Goal: Task Accomplishment & Management: Use online tool/utility

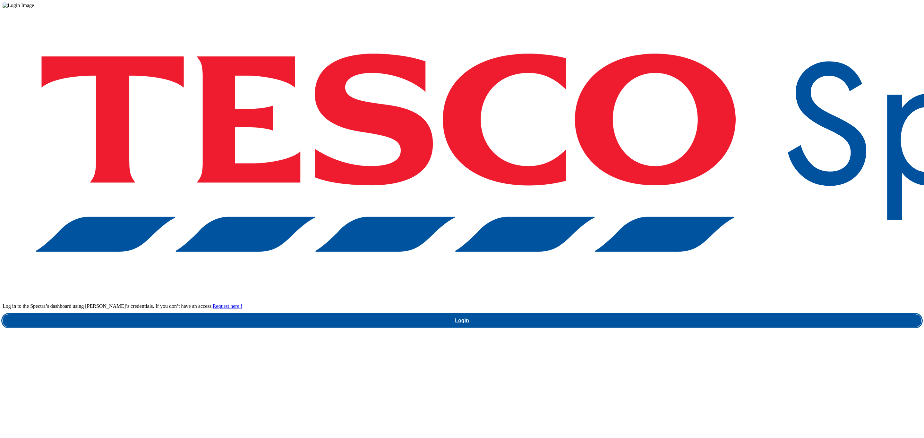
click at [697, 314] on link "Login" at bounding box center [462, 320] width 919 height 13
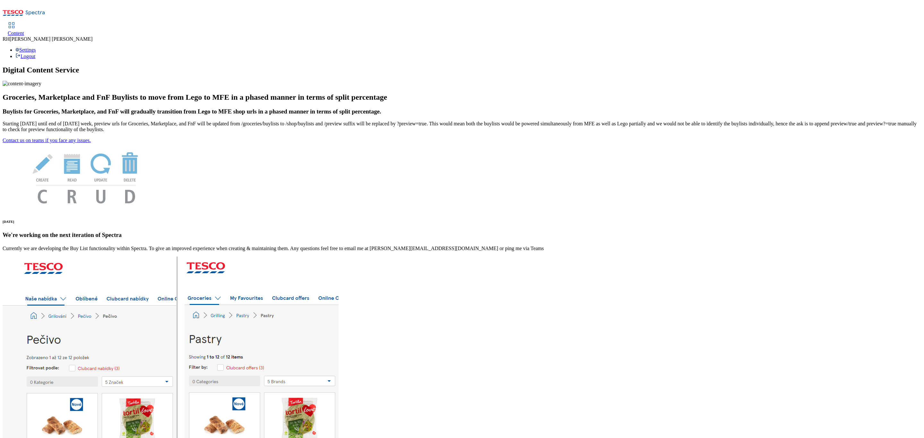
click at [24, 30] on span "Content" at bounding box center [16, 32] width 16 height 5
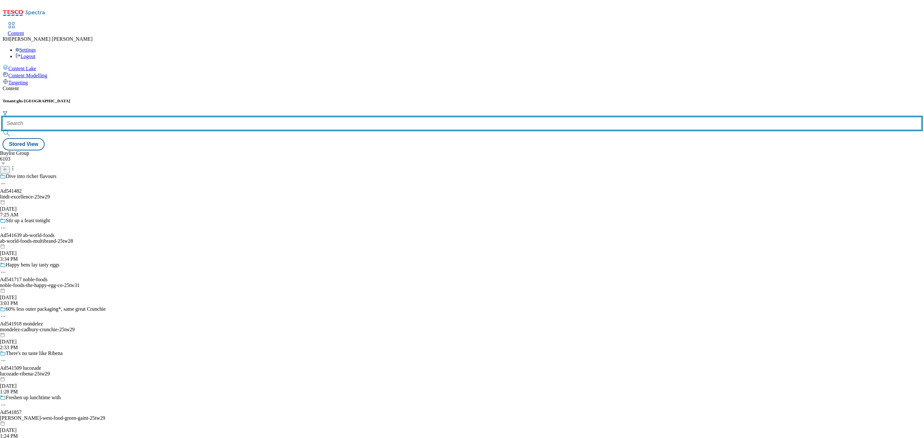
click at [143, 117] on input "text" at bounding box center [462, 123] width 919 height 13
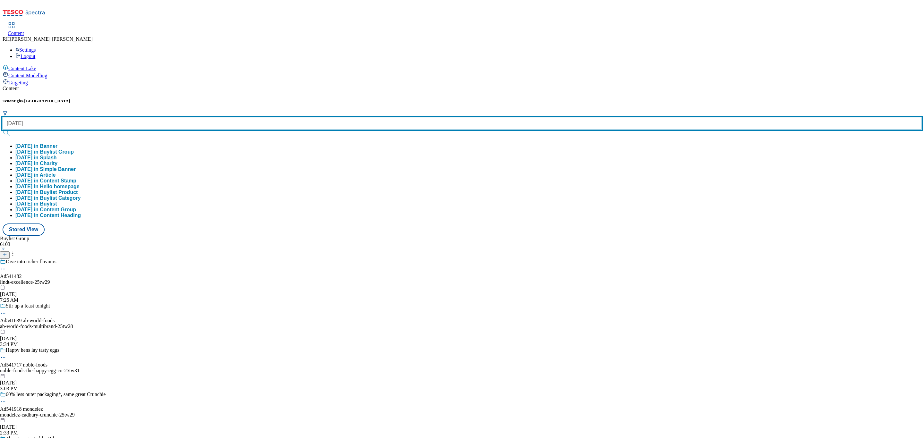
type input "halloween"
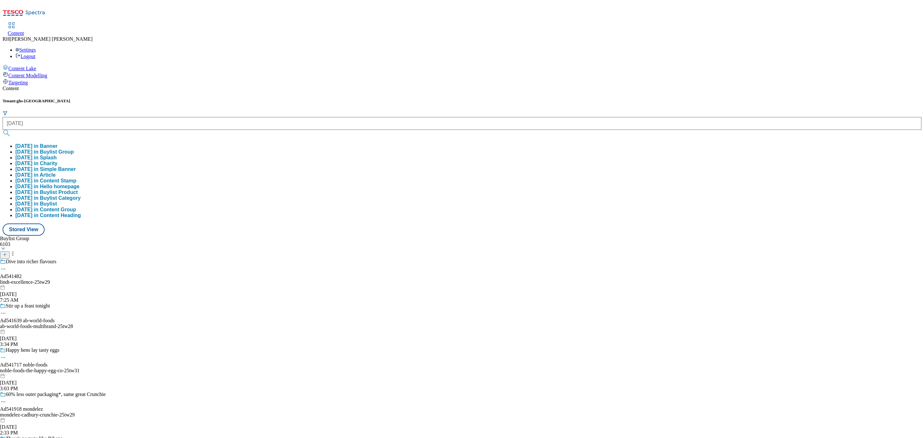
click at [74, 149] on button "halloween in Buylist Group" at bounding box center [44, 152] width 58 height 6
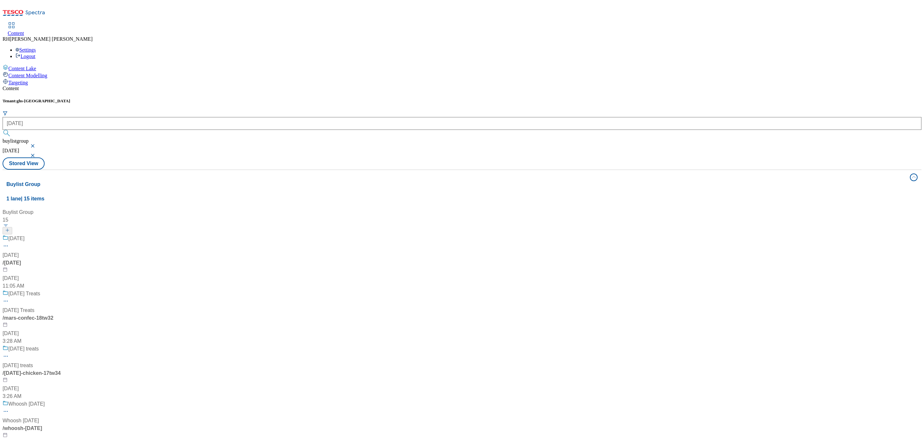
scroll to position [886, 0]
click at [37, 154] on button "button" at bounding box center [33, 156] width 6 height 4
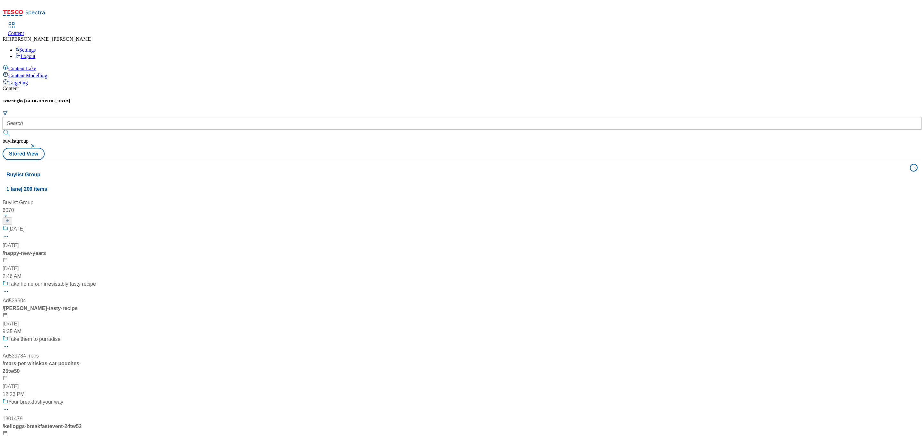
click at [37, 144] on button "button" at bounding box center [33, 146] width 6 height 4
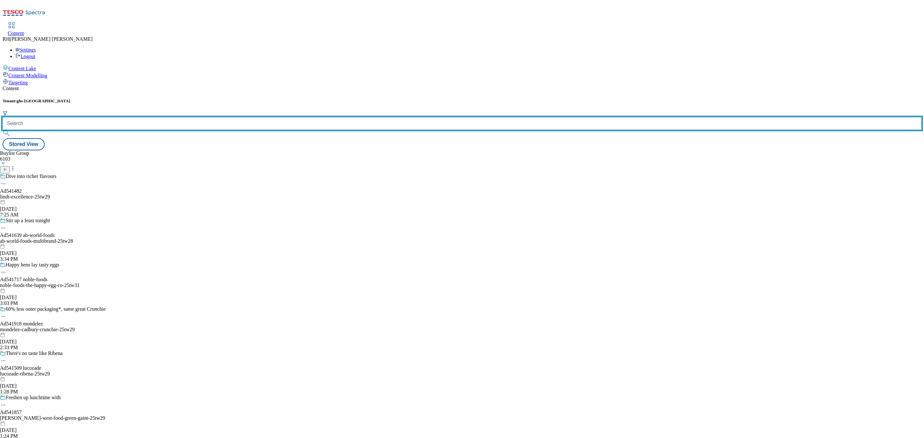
click at [143, 117] on input "text" at bounding box center [462, 123] width 919 height 13
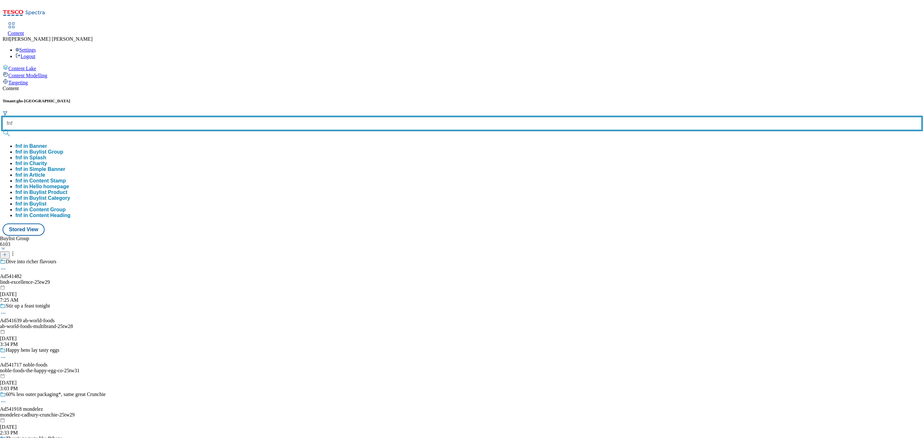
type input "fnf"
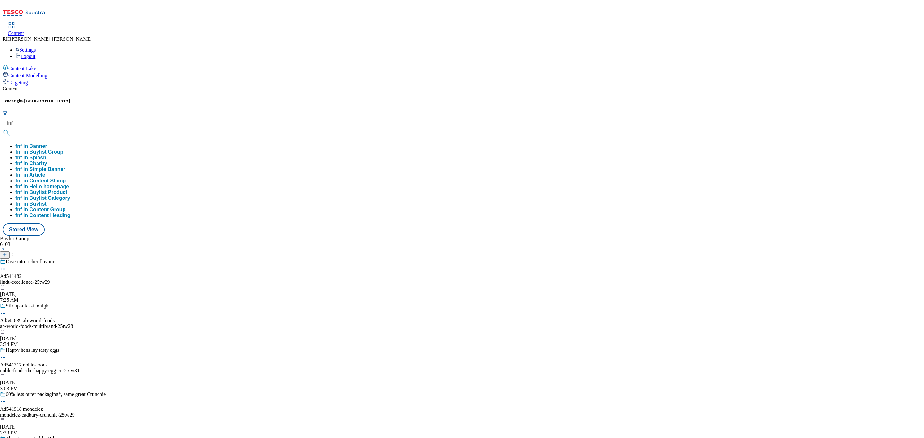
click at [63, 149] on button "fnf in Buylist Group" at bounding box center [39, 152] width 48 height 6
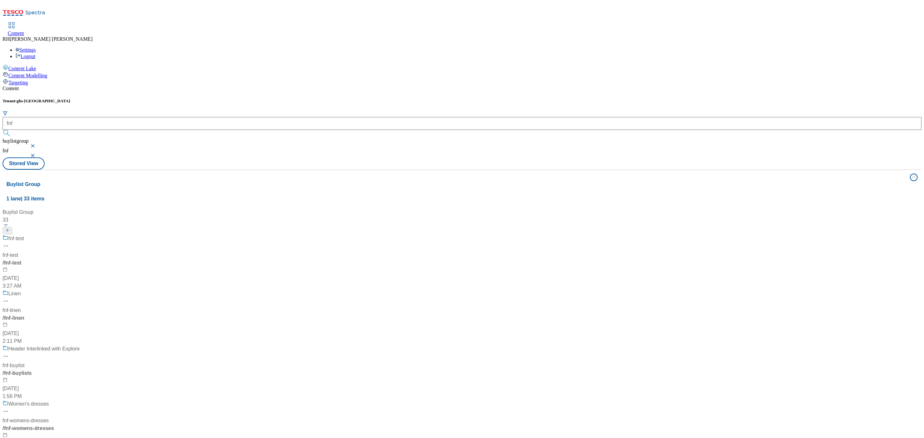
scroll to position [1780, 0]
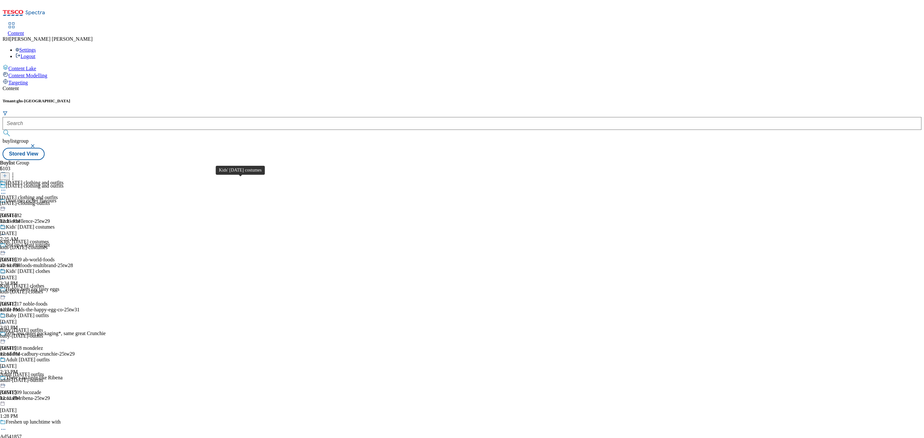
click at [49, 239] on div "Kids' Halloween costumes" at bounding box center [24, 242] width 49 height 6
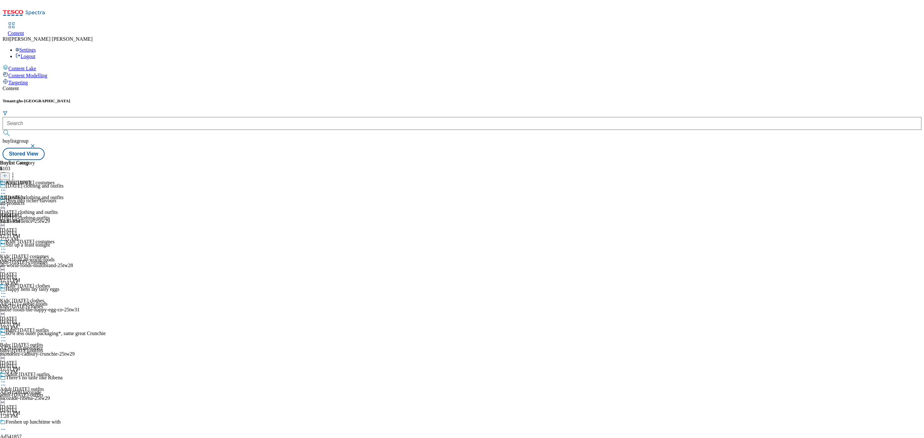
click at [4, 249] on circle at bounding box center [3, 249] width 1 height 1
click at [40, 320] on span "Un-publish" at bounding box center [30, 322] width 21 height 5
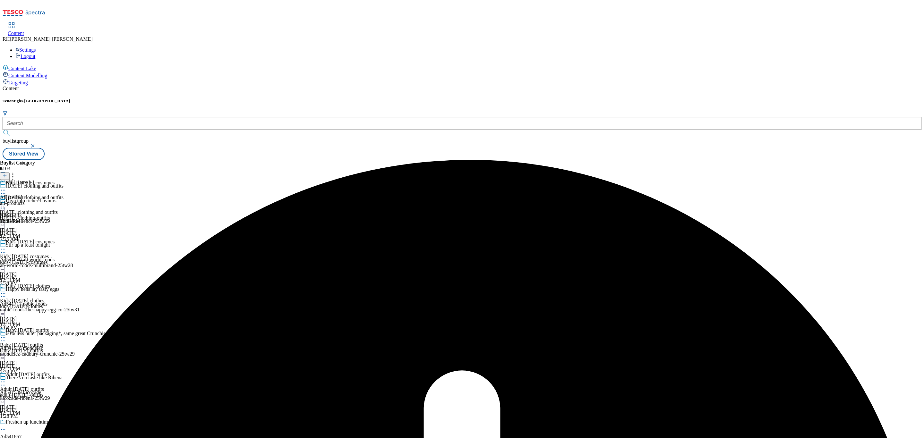
click at [6, 187] on icon at bounding box center [3, 190] width 6 height 6
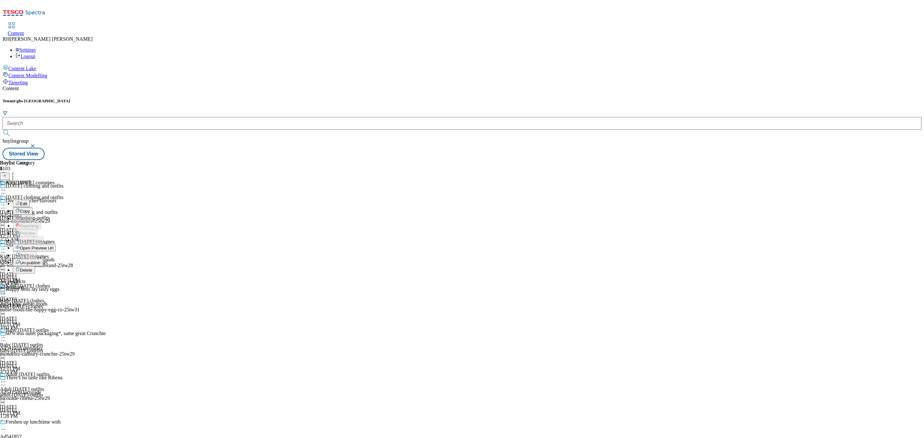
click at [40, 260] on span "Un-publish" at bounding box center [30, 262] width 21 height 5
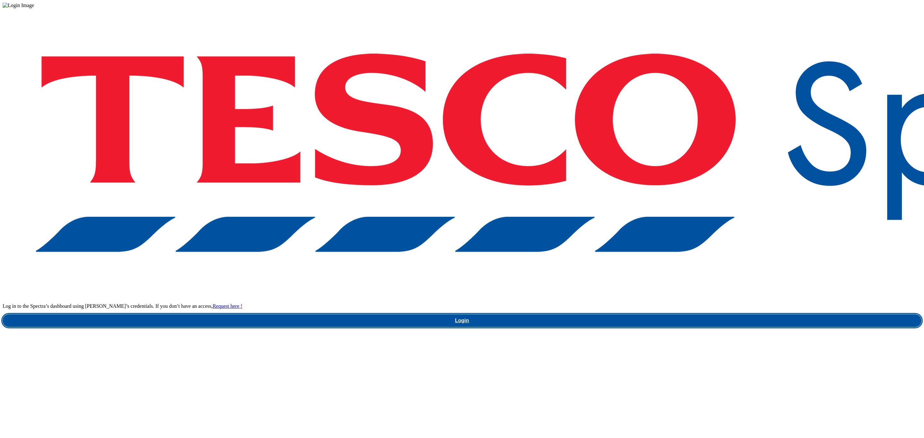
click at [696, 314] on link "Login" at bounding box center [462, 320] width 919 height 13
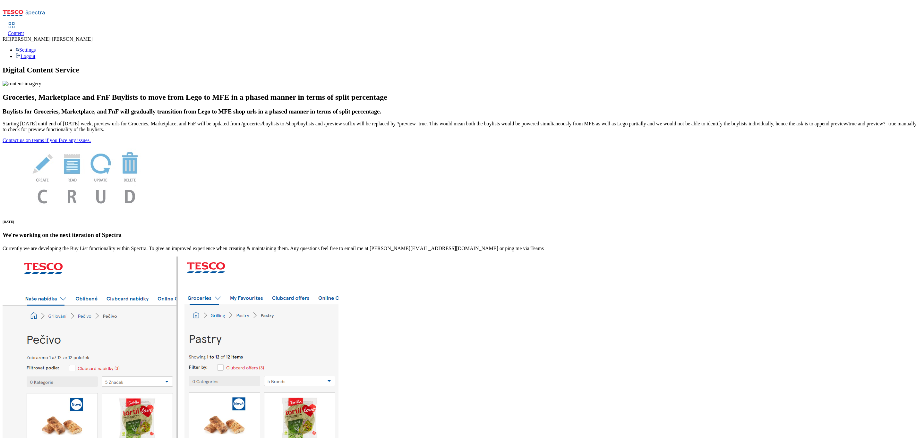
click at [24, 30] on span "Content" at bounding box center [16, 32] width 16 height 5
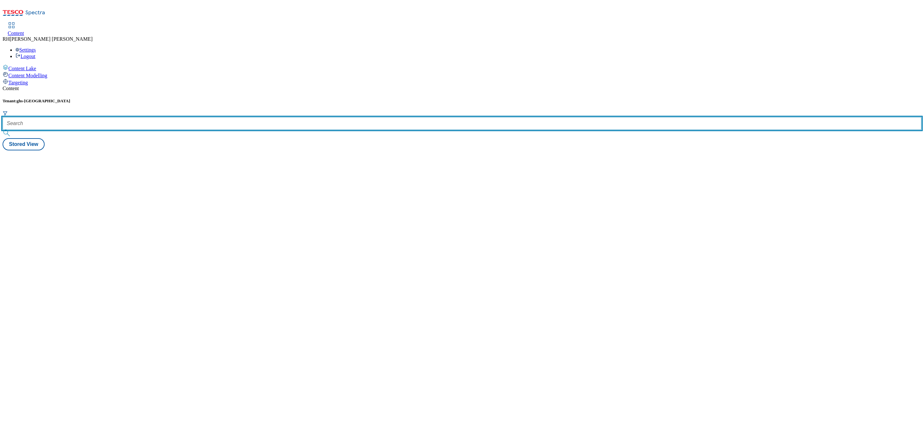
click at [145, 117] on input "text" at bounding box center [462, 123] width 919 height 13
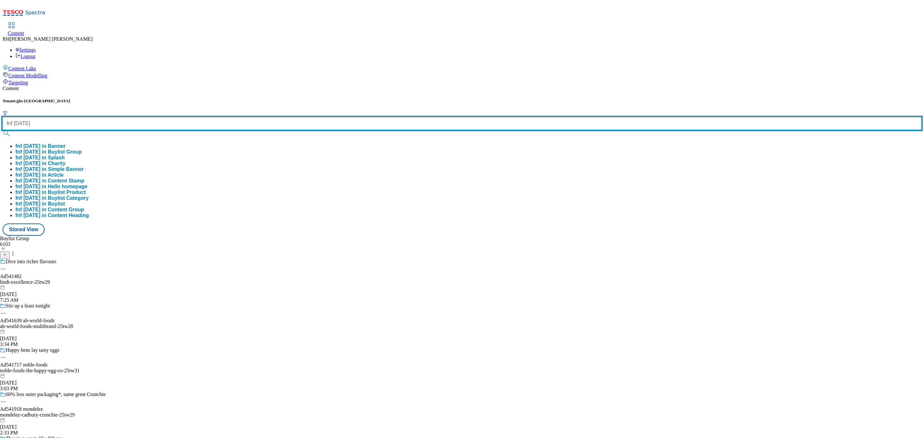
type input "fnf halloween"
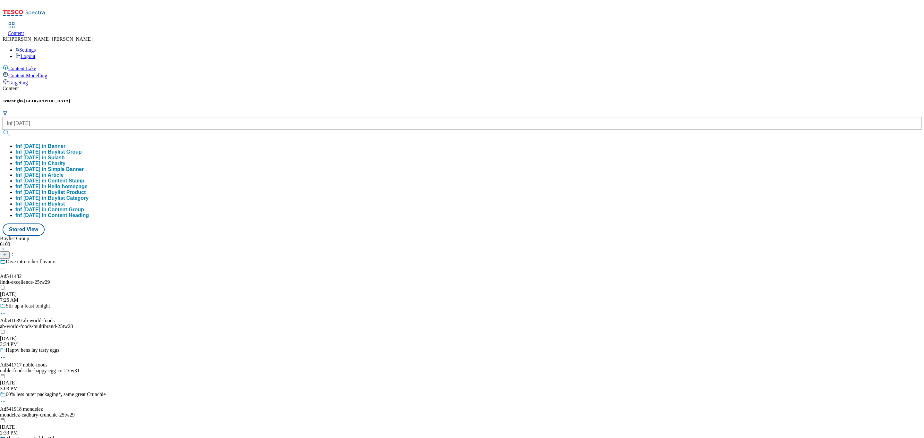
click at [82, 149] on button "fnf [DATE] in Buylist Group" at bounding box center [48, 152] width 66 height 6
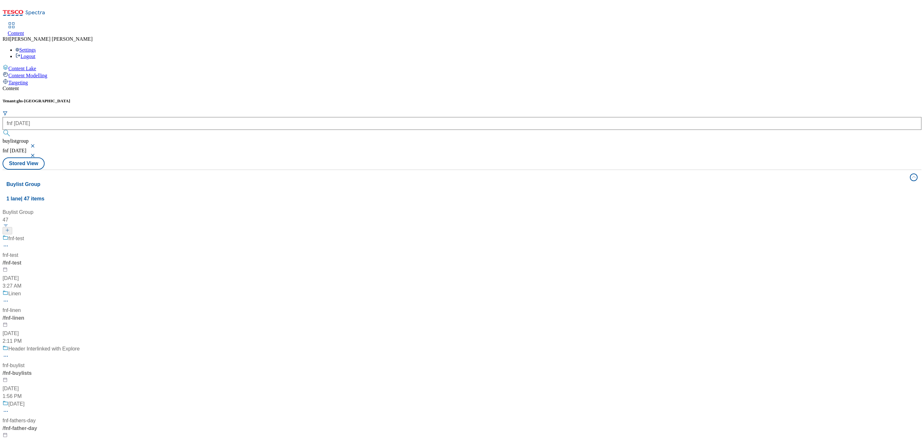
scroll to position [337, 0]
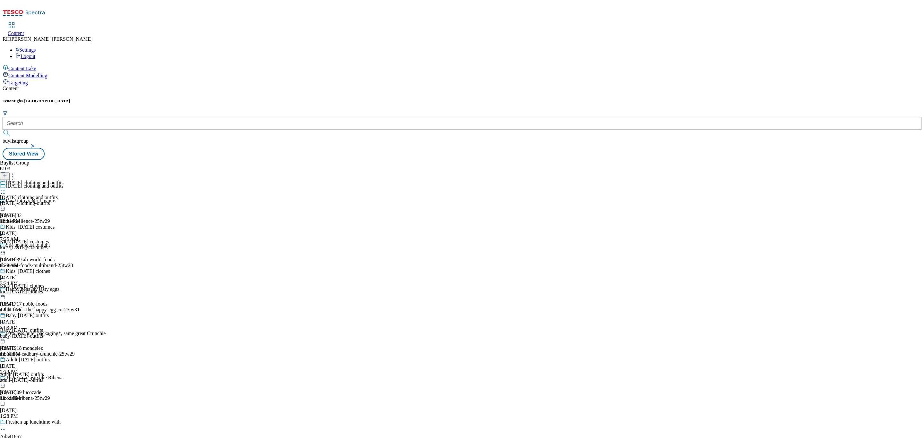
click at [64, 245] on div "kids-halloween-costumes" at bounding box center [32, 248] width 64 height 6
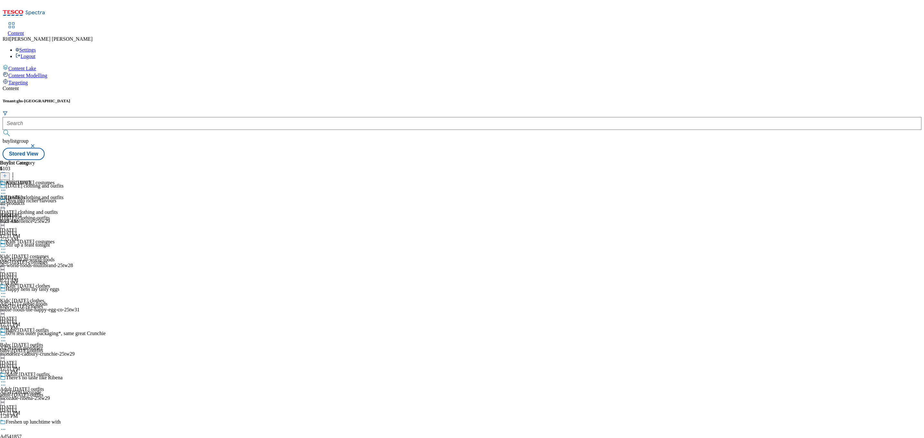
click at [6, 246] on icon at bounding box center [3, 249] width 6 height 6
click at [41, 297] on span "Un-preview" at bounding box center [30, 299] width 21 height 5
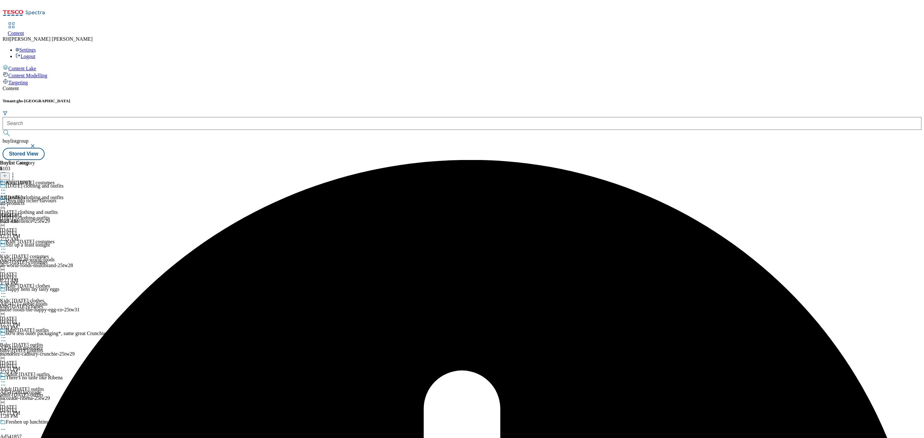
click at [64, 239] on div "Kids' Halloween costumes Kids' Halloween costumes kids-halloween-costumes Sep 1…" at bounding box center [32, 261] width 64 height 44
click at [6, 246] on icon at bounding box center [3, 249] width 6 height 6
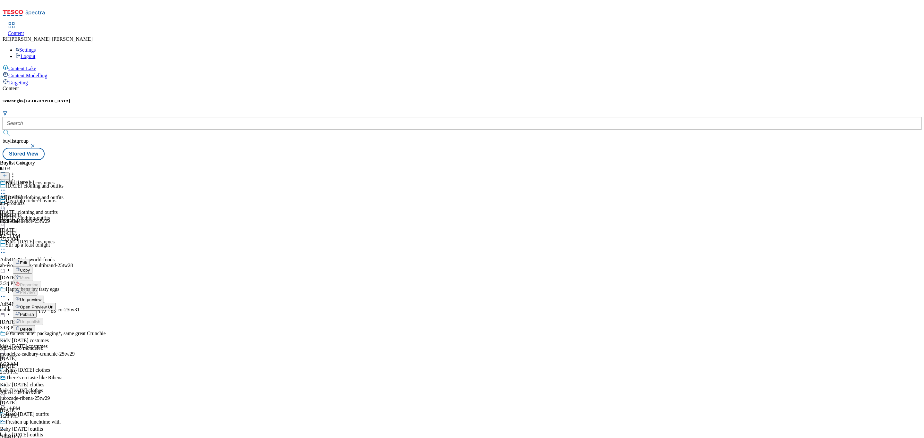
click at [34, 312] on span "Publish" at bounding box center [27, 314] width 14 height 5
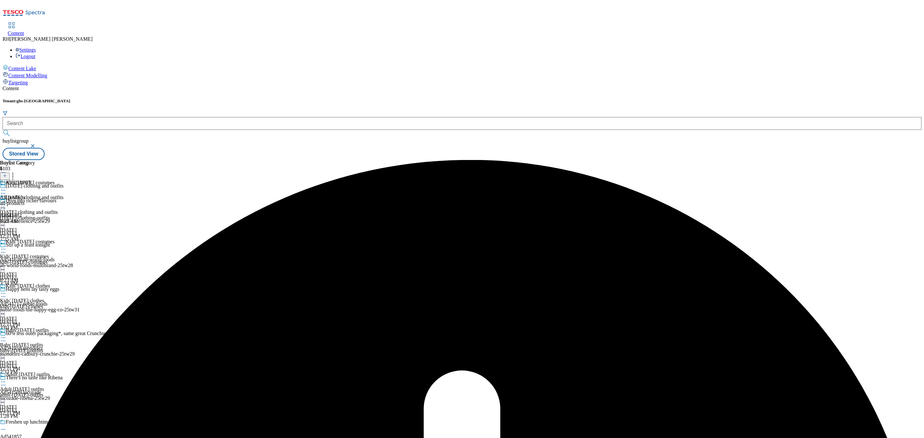
click at [6, 187] on icon at bounding box center [3, 190] width 6 height 6
click at [34, 253] on span "Publish" at bounding box center [27, 255] width 14 height 5
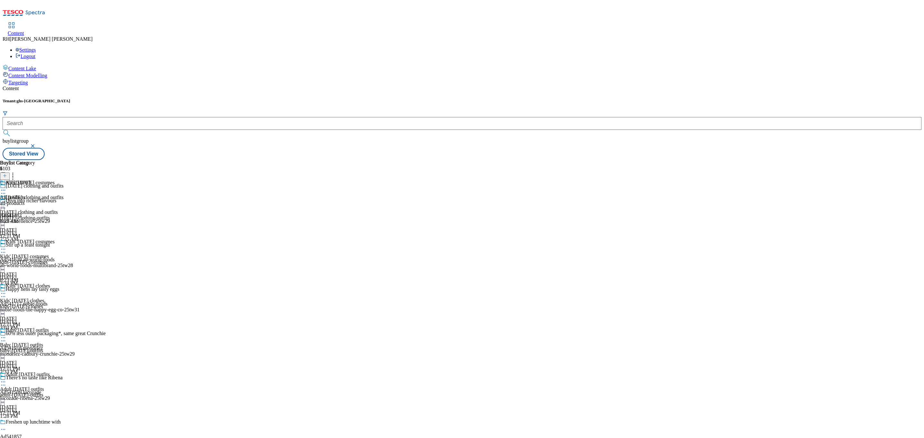
click at [4, 190] on circle at bounding box center [3, 190] width 1 height 1
click at [34, 253] on span "Publish" at bounding box center [27, 255] width 14 height 5
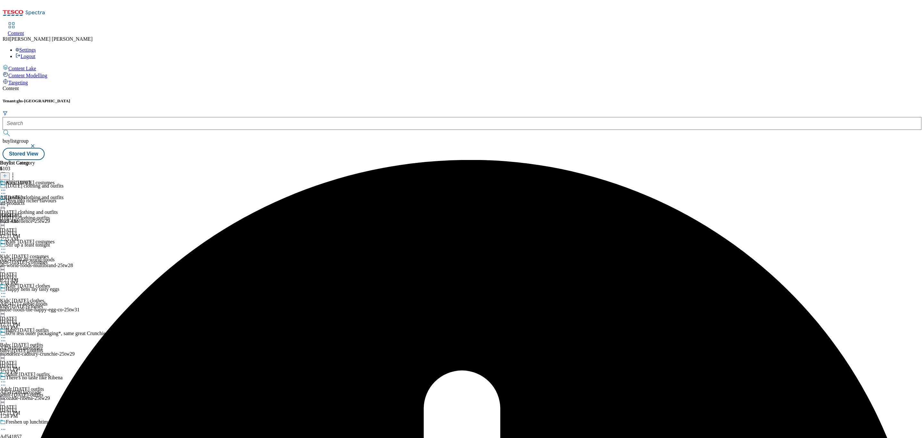
click at [6, 187] on icon at bounding box center [3, 190] width 6 height 6
click at [41, 238] on span "Un-preview" at bounding box center [30, 240] width 21 height 5
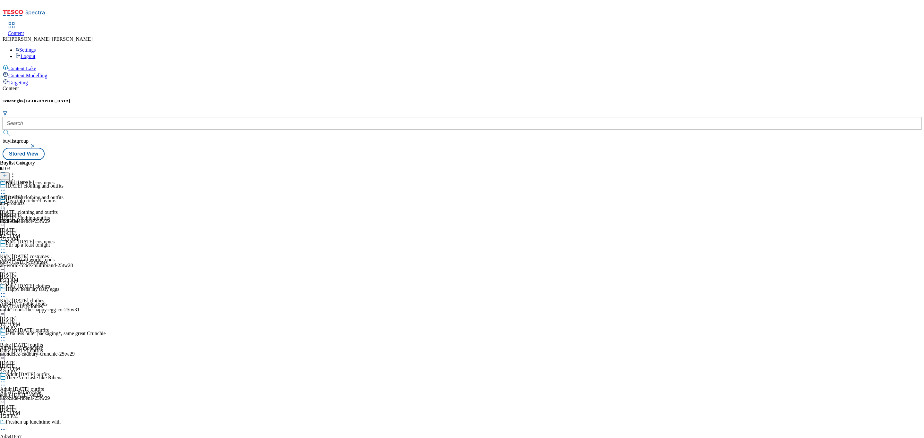
click at [64, 215] on div "halloween-clothing-outfits" at bounding box center [32, 218] width 64 height 6
click at [6, 202] on icon at bounding box center [3, 205] width 6 height 6
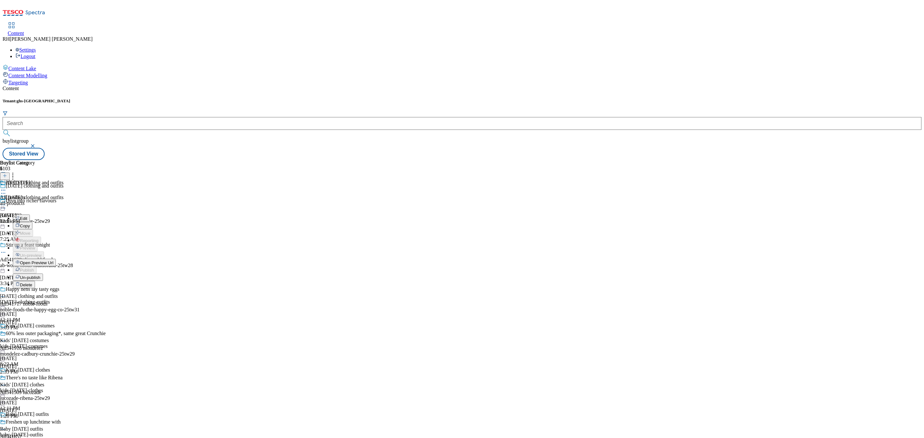
click at [53, 260] on span "Open Preview Url" at bounding box center [36, 262] width 33 height 5
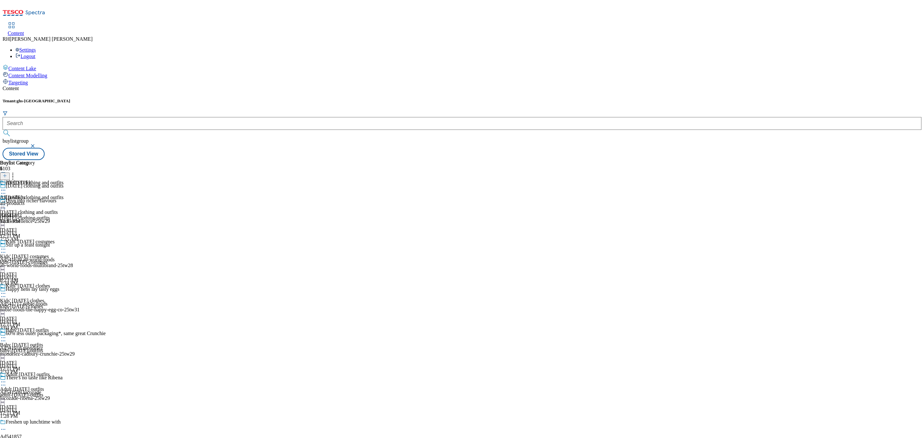
click at [6, 202] on icon at bounding box center [3, 205] width 6 height 6
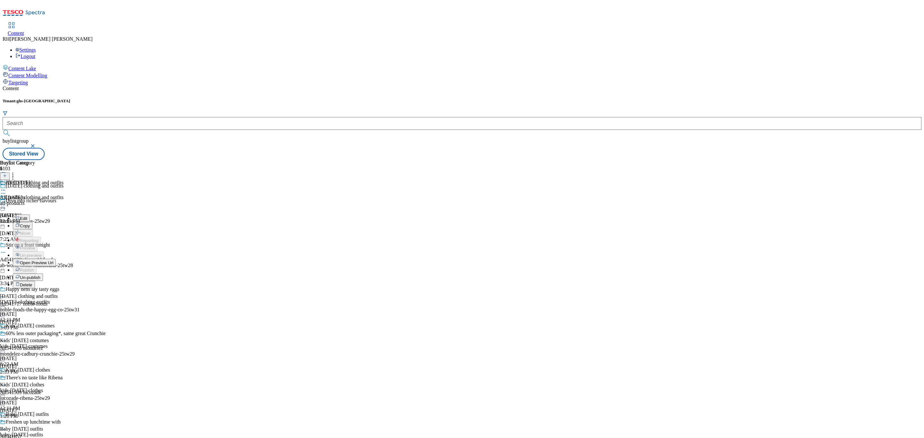
click at [6, 190] on icon at bounding box center [3, 193] width 6 height 6
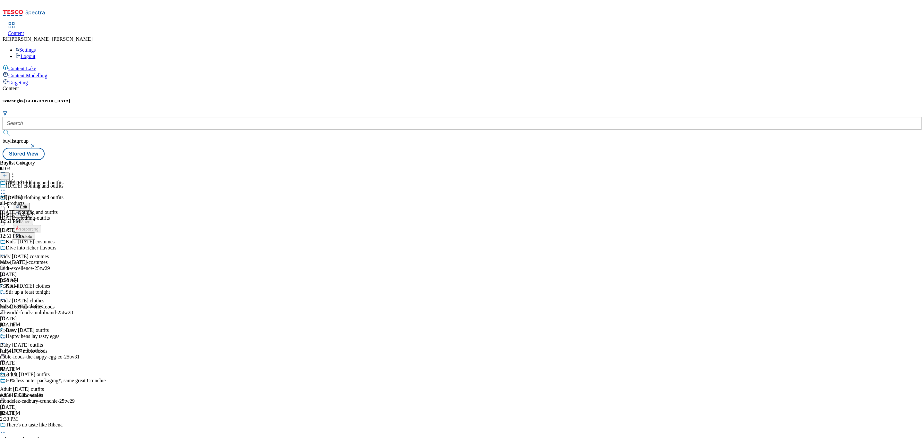
click at [64, 195] on div "Halloween clothing and outfits" at bounding box center [32, 202] width 64 height 15
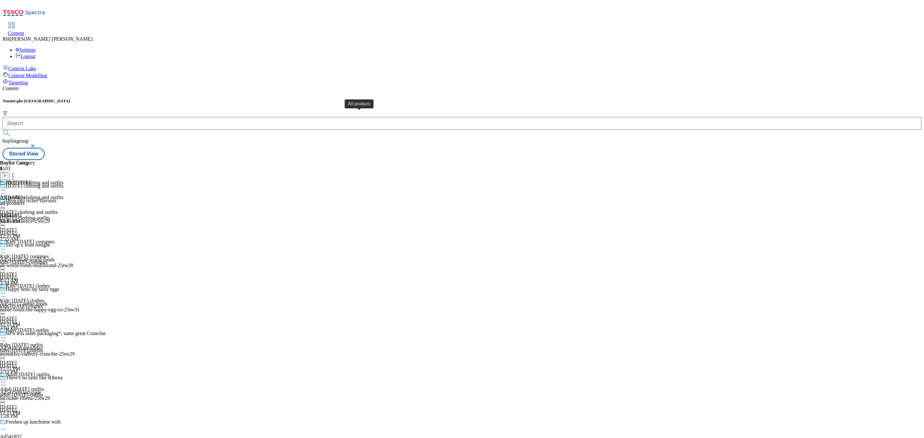
click at [26, 195] on div "All products" at bounding box center [13, 198] width 26 height 6
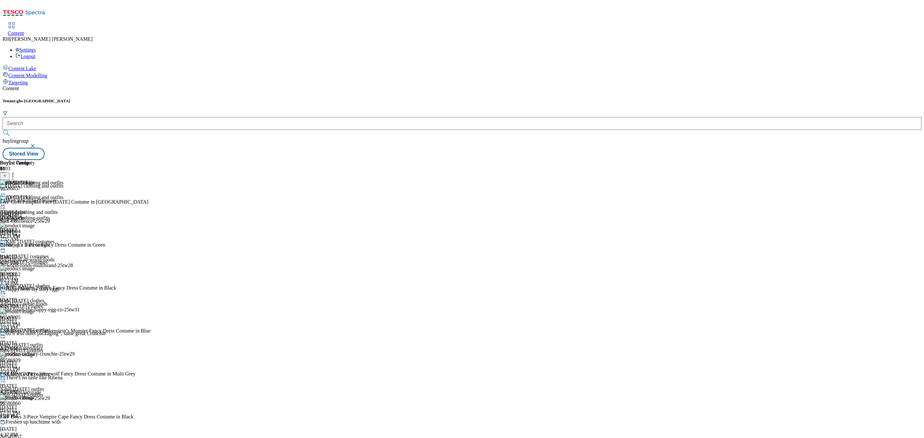
click at [6, 202] on icon at bounding box center [3, 205] width 6 height 6
click at [64, 260] on div "kids-halloween-costumes" at bounding box center [32, 263] width 64 height 6
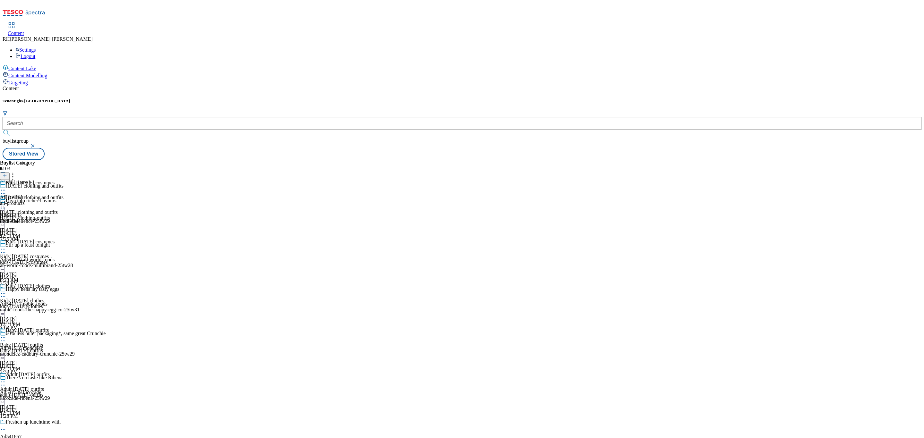
click at [6, 246] on icon at bounding box center [3, 249] width 6 height 6
click at [53, 305] on span "Open Preview Url" at bounding box center [36, 307] width 33 height 5
click at [64, 239] on div "Kids' Halloween costumes Kids' Halloween costumes kids-halloween-costumes Sep 1…" at bounding box center [32, 261] width 64 height 44
click at [64, 246] on div at bounding box center [32, 250] width 64 height 8
click at [37, 311] on button "Publish" at bounding box center [25, 314] width 24 height 7
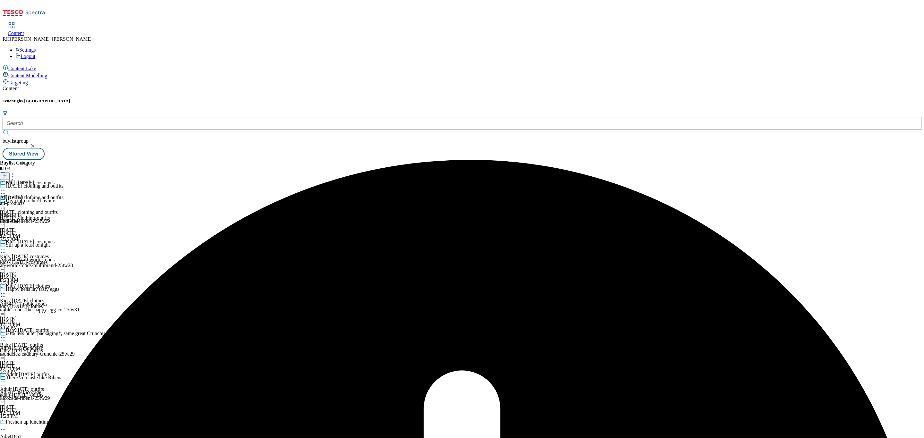
click at [6, 187] on icon at bounding box center [3, 190] width 6 height 6
click at [44, 299] on div "All Halloween Edit Copy Move Reporting Preview Un-preview Publish Un-publish De…" at bounding box center [22, 240] width 44 height 121
click at [35, 201] on div "all-products" at bounding box center [17, 204] width 35 height 6
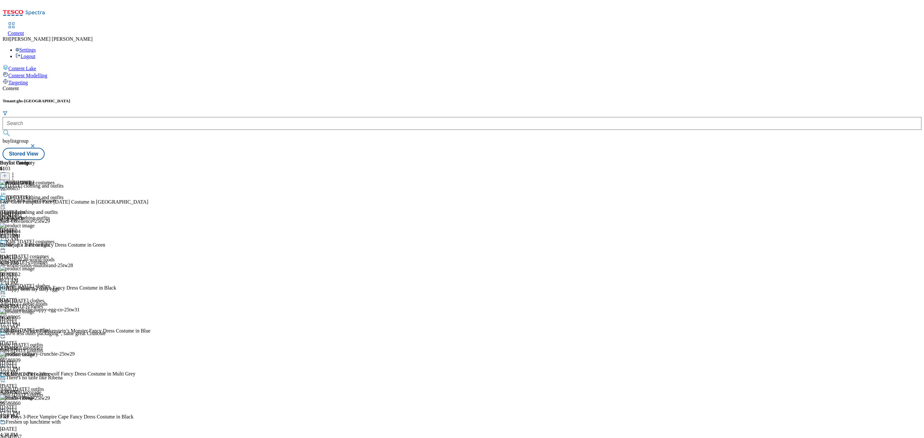
click at [6, 202] on icon at bounding box center [3, 205] width 6 height 6
click at [38, 244] on button "Preview" at bounding box center [25, 247] width 25 height 7
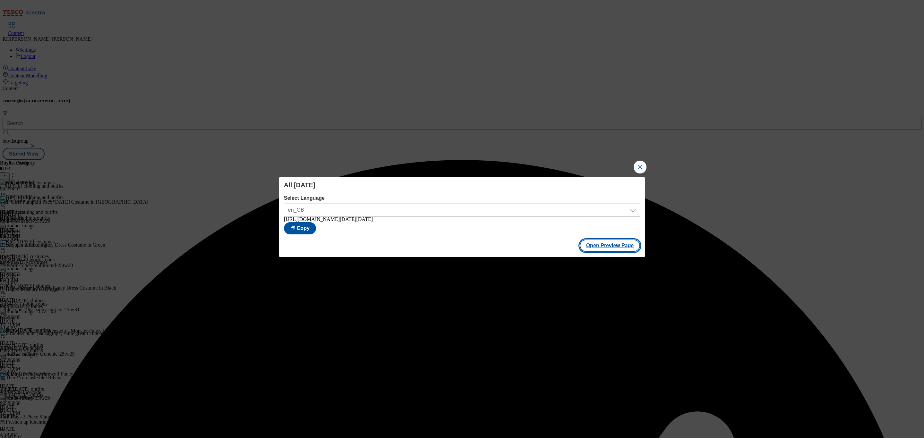
click at [625, 251] on button "Open Preview Page" at bounding box center [610, 246] width 61 height 12
click at [635, 163] on button "Close Modal" at bounding box center [640, 167] width 13 height 13
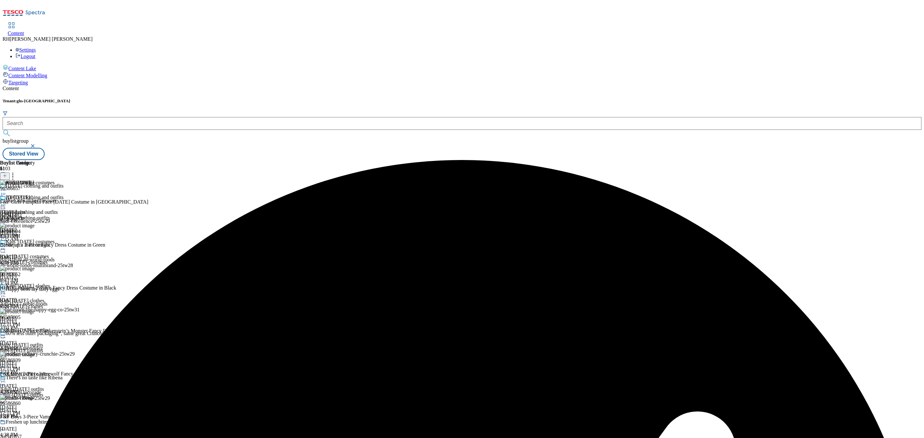
click at [35, 195] on div "All Halloween All products all-products Sep 1, 2025 8:43 AM" at bounding box center [17, 217] width 35 height 44
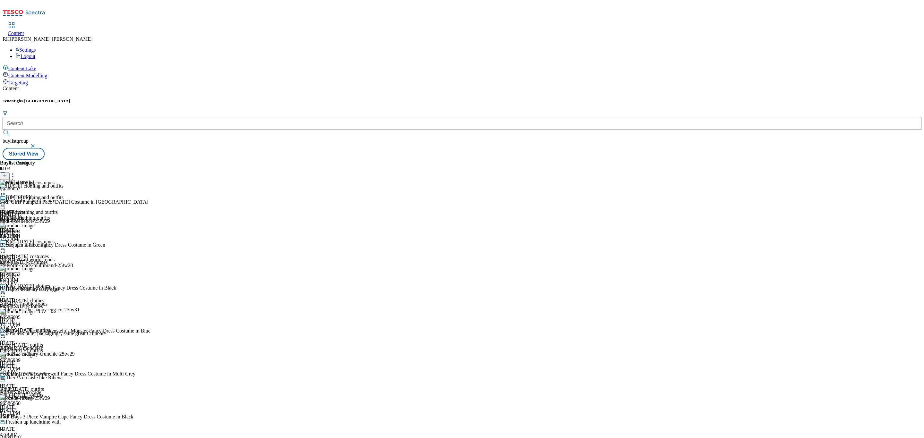
click at [6, 202] on icon at bounding box center [3, 205] width 6 height 6
click at [34, 268] on span "Publish" at bounding box center [27, 270] width 14 height 5
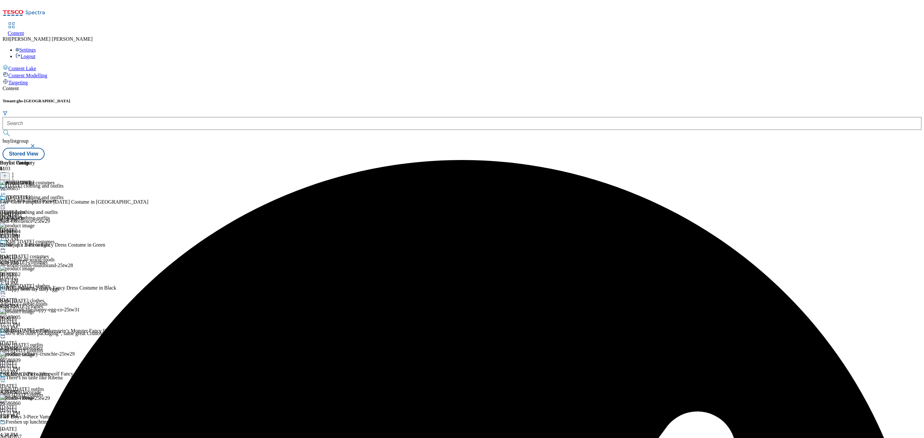
click at [6, 202] on icon at bounding box center [3, 205] width 6 height 6
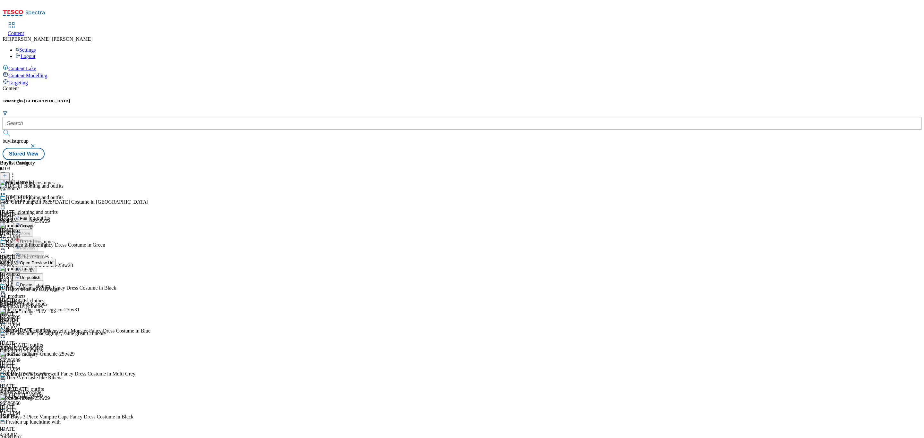
click at [53, 260] on span "Open Preview Url" at bounding box center [36, 262] width 33 height 5
click at [6, 202] on icon at bounding box center [3, 205] width 6 height 6
click at [40, 275] on span "Un-publish" at bounding box center [30, 277] width 21 height 5
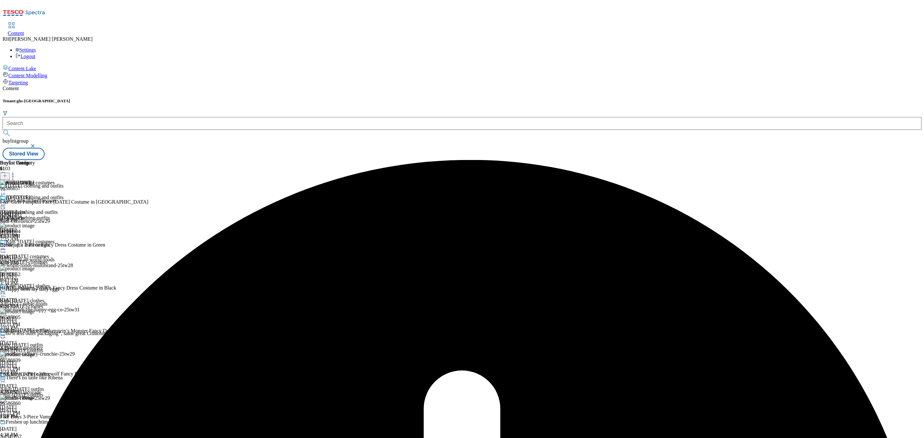
click at [6, 202] on icon at bounding box center [3, 205] width 6 height 6
click at [64, 260] on div "kids-halloween-costumes" at bounding box center [32, 263] width 64 height 6
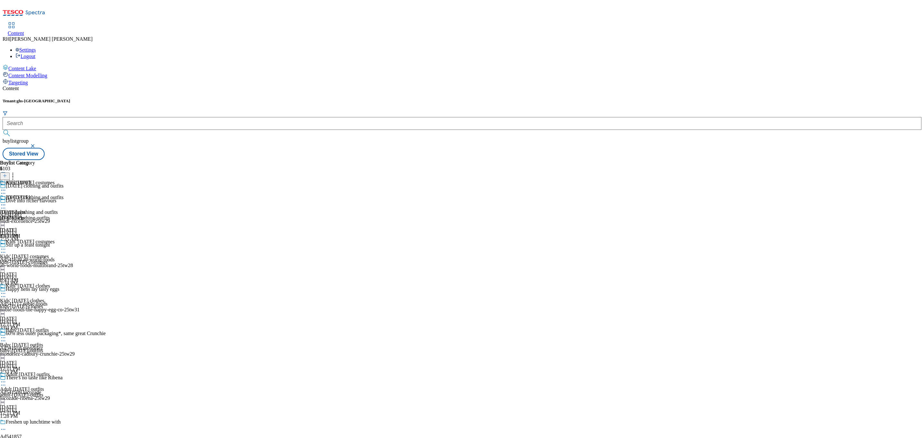
click at [64, 215] on div "halloween-clothing-outfits" at bounding box center [32, 218] width 64 height 6
click at [64, 260] on div "kids-halloween-costumes" at bounding box center [32, 263] width 64 height 6
click at [58, 209] on span "Halloween clothing and outfits" at bounding box center [29, 212] width 58 height 6
click at [6, 202] on icon at bounding box center [3, 205] width 6 height 6
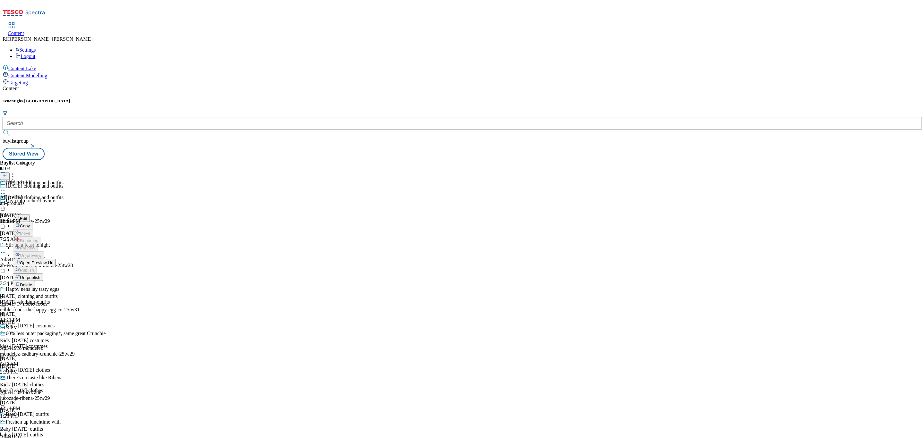
click at [53, 260] on span "Open Preview Url" at bounding box center [36, 262] width 33 height 5
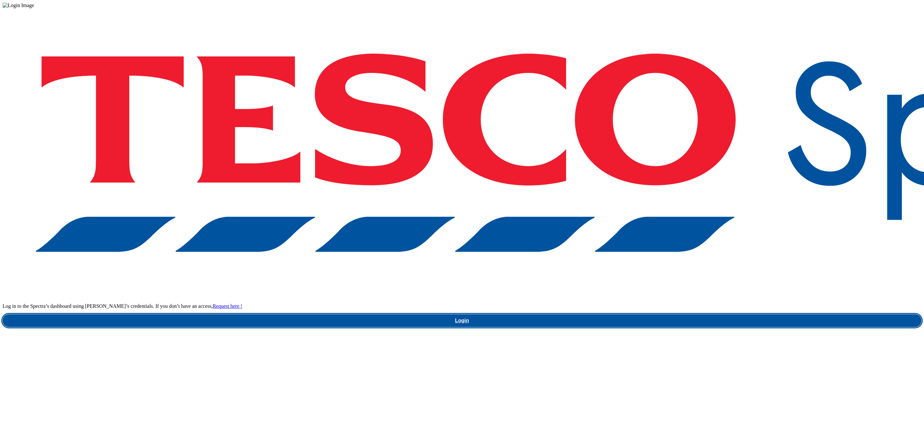
click at [687, 314] on link "Login" at bounding box center [462, 320] width 919 height 13
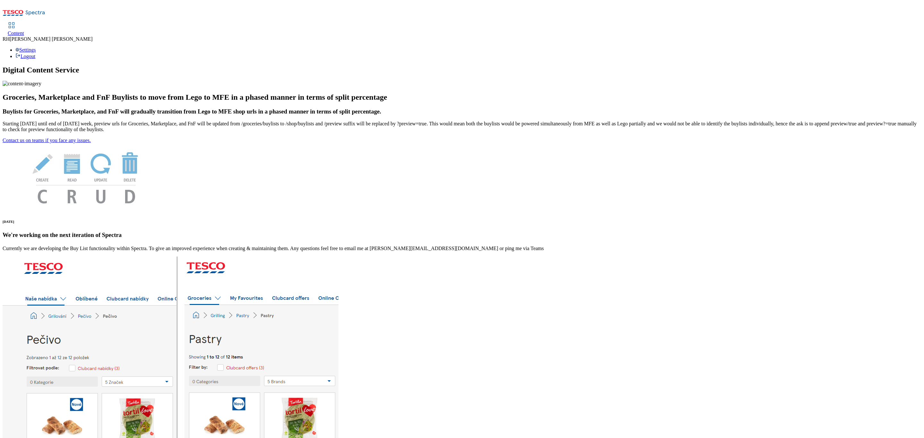
click at [24, 30] on div "Content" at bounding box center [16, 33] width 16 height 6
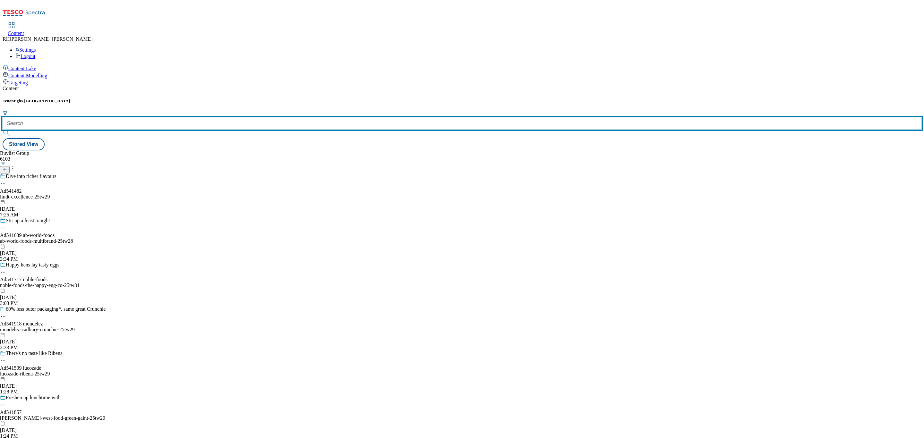
click at [150, 117] on input "text" at bounding box center [462, 123] width 919 height 13
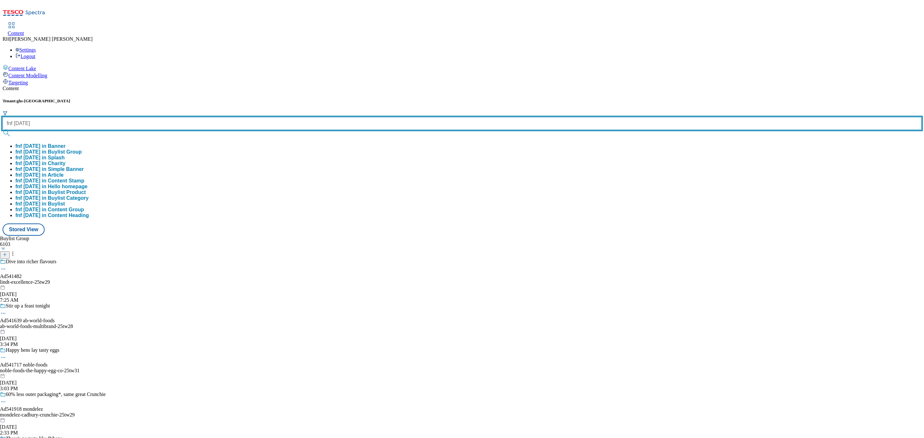
type input "fnf halloween"
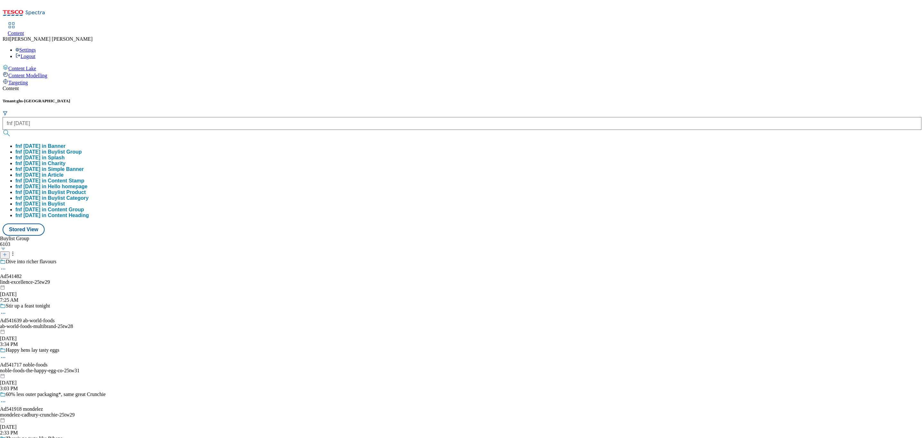
click at [82, 149] on button "fnf halloween in Buylist Group" at bounding box center [48, 152] width 66 height 6
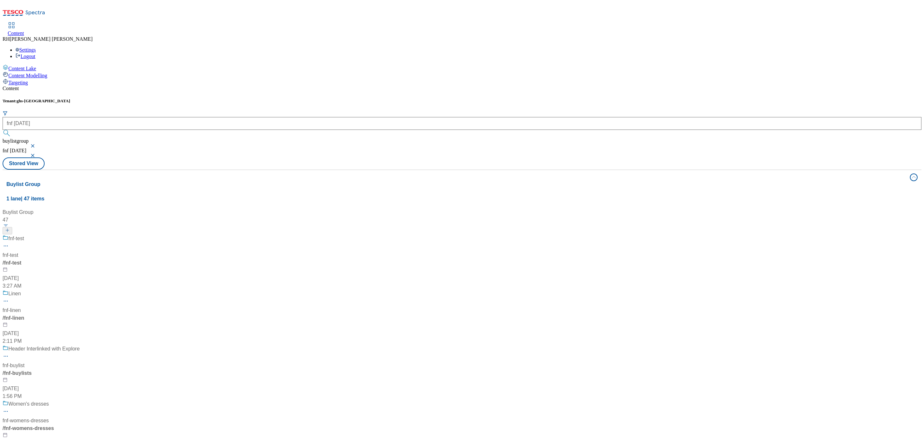
scroll to position [1299, 0]
click at [37, 144] on button "button" at bounding box center [33, 146] width 6 height 4
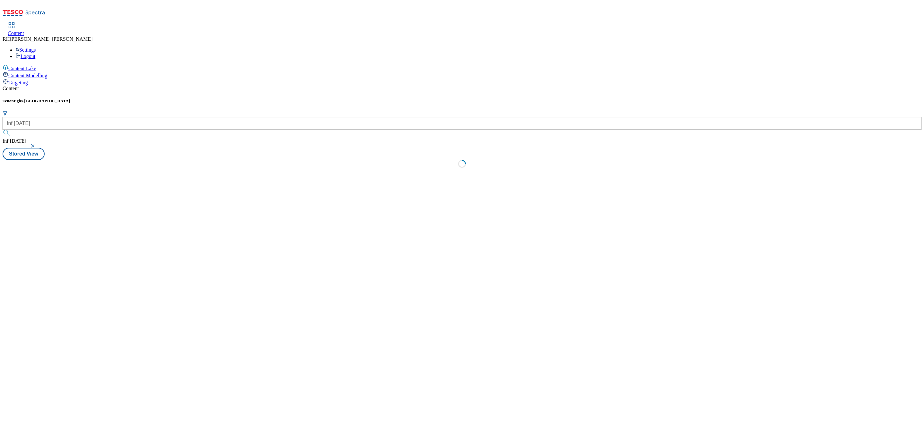
click at [37, 144] on button "button" at bounding box center [33, 146] width 6 height 4
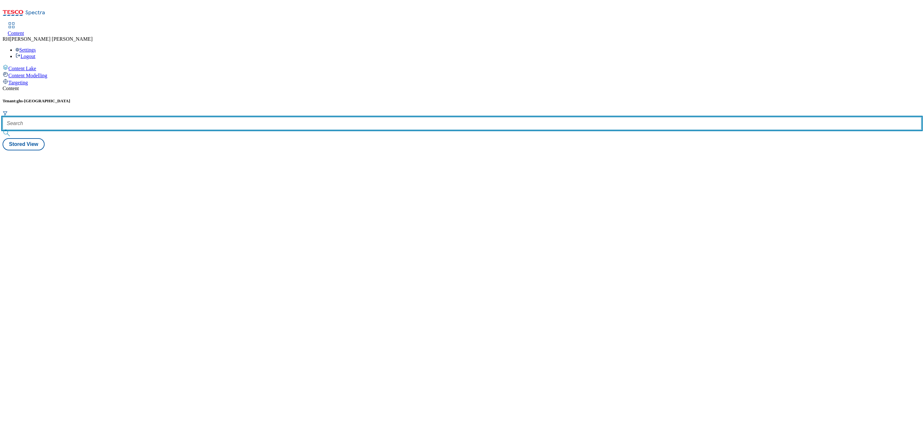
click at [155, 117] on input "text" at bounding box center [462, 123] width 919 height 13
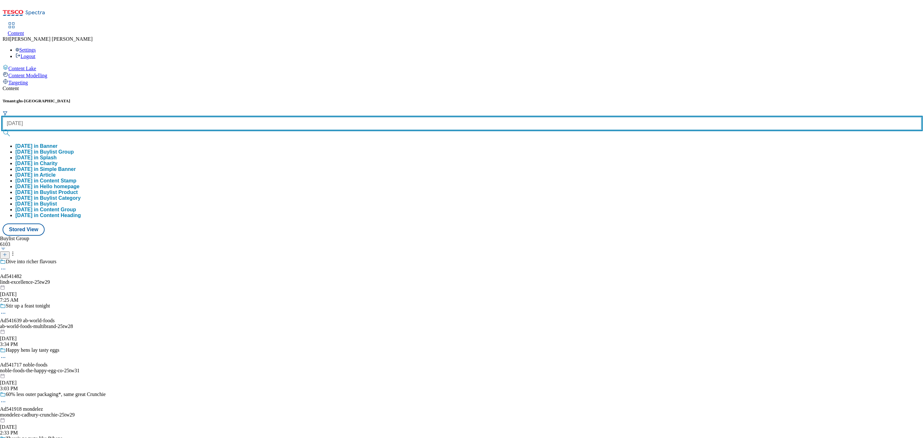
type input "halloween"
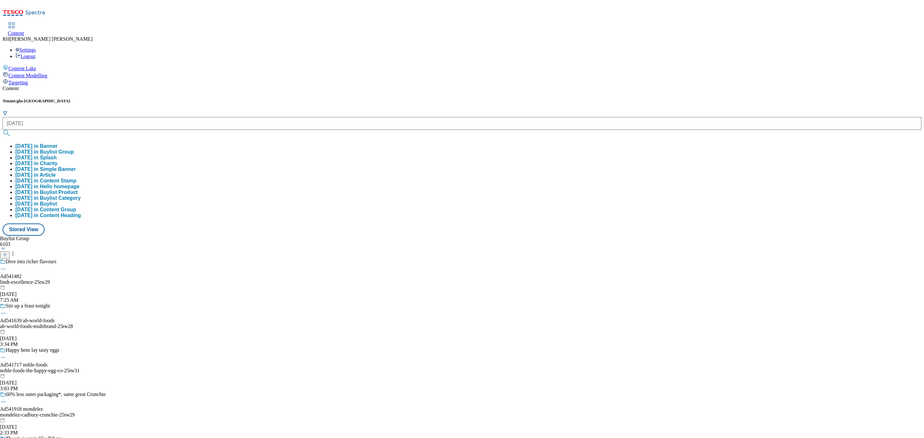
click at [74, 149] on button "halloween in Buylist Group" at bounding box center [44, 152] width 58 height 6
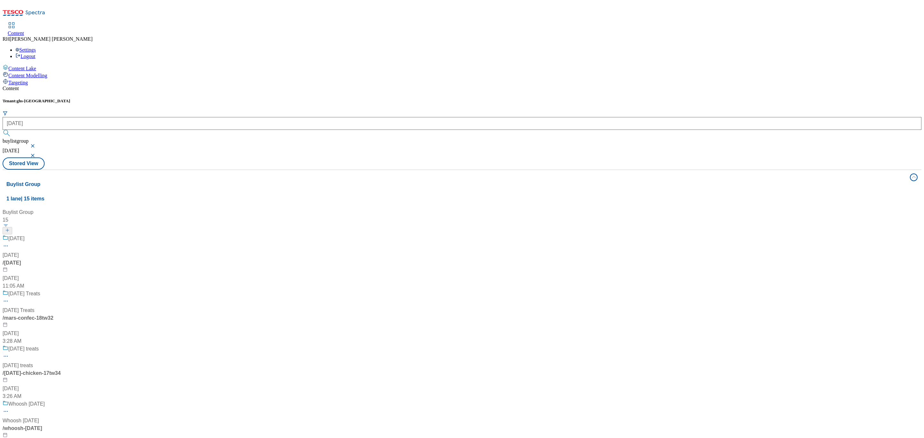
scroll to position [433, 0]
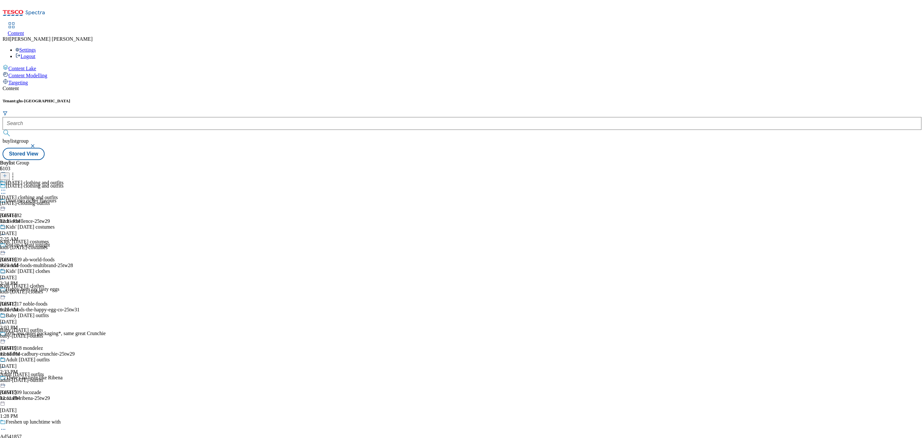
click at [64, 180] on div "Halloween clothing and outfits Halloween clothing and outfits halloween-clothin…" at bounding box center [32, 202] width 64 height 44
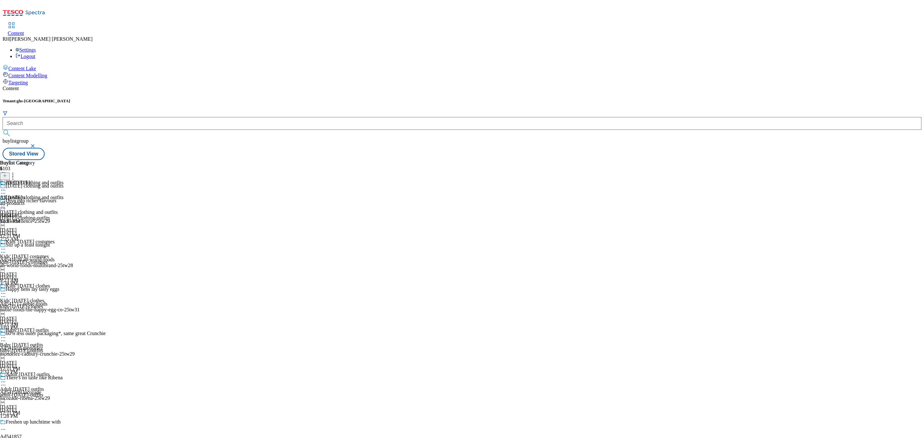
click at [6, 202] on icon at bounding box center [3, 205] width 6 height 6
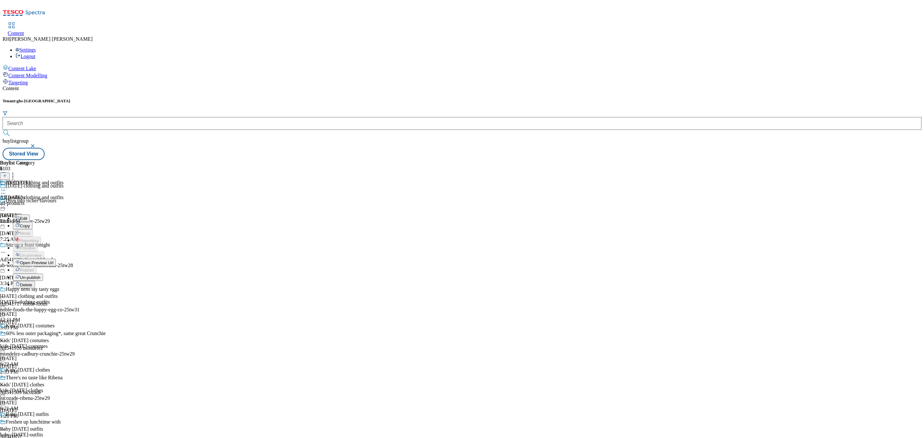
click at [27, 216] on span "Edit" at bounding box center [23, 218] width 7 height 5
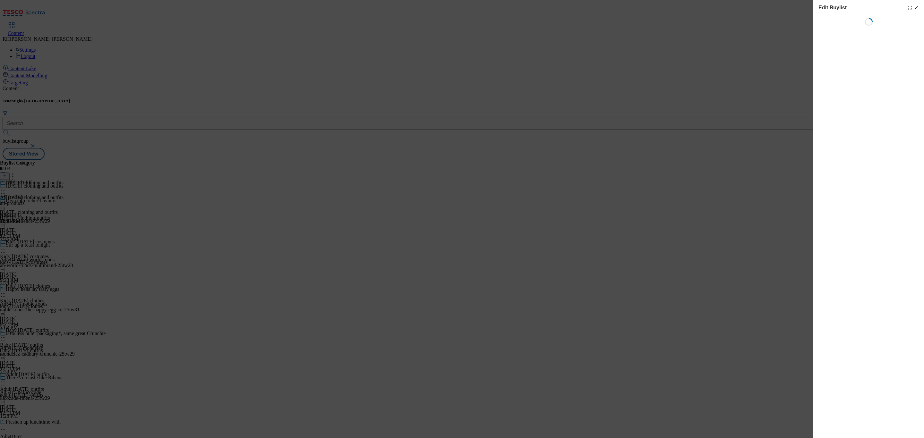
select select "seasonal"
select select "Banner"
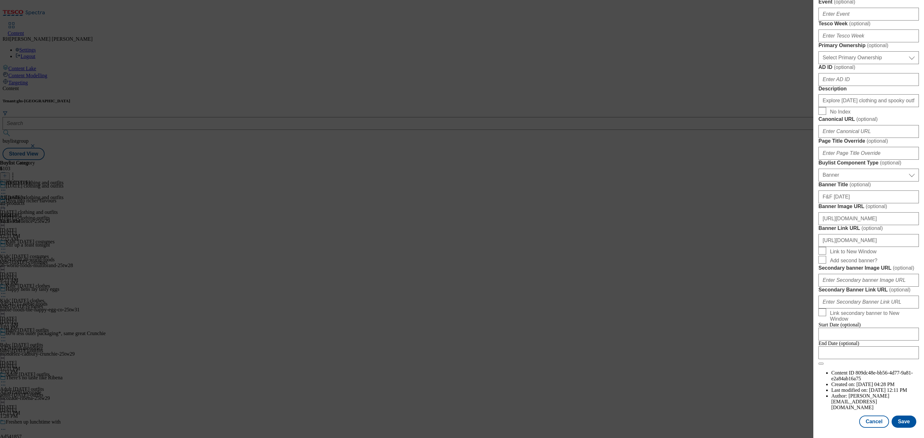
scroll to position [537, 0]
click at [611, 292] on button "Save" at bounding box center [904, 422] width 25 height 12
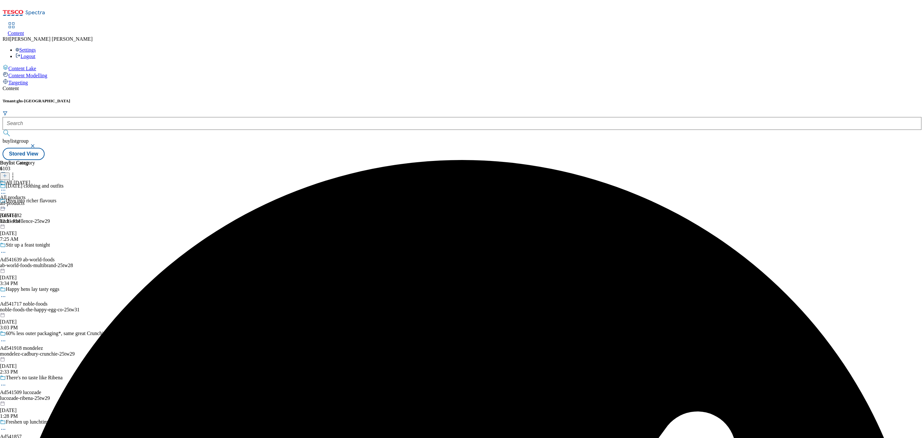
click at [6, 187] on icon at bounding box center [3, 190] width 6 height 6
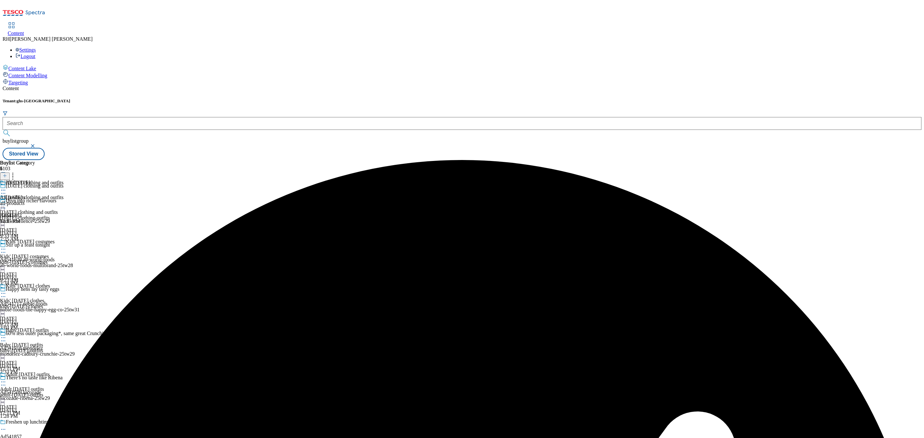
click at [6, 202] on icon at bounding box center [3, 205] width 6 height 6
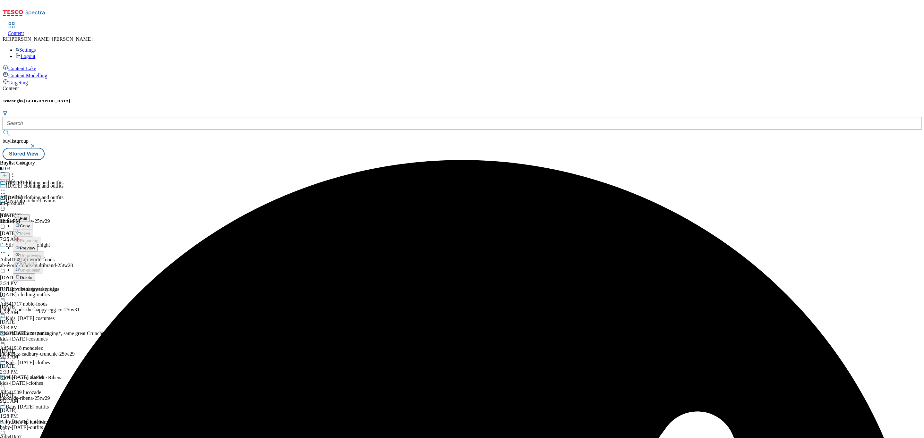
click at [35, 246] on span "Preview" at bounding box center [27, 248] width 15 height 5
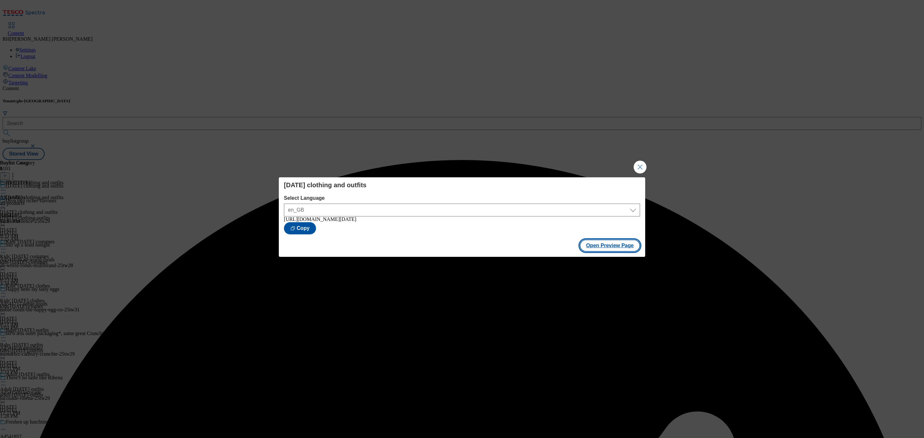
click at [611, 249] on button "Open Preview Page" at bounding box center [610, 246] width 61 height 12
click at [611, 166] on button "Close Modal" at bounding box center [640, 167] width 13 height 13
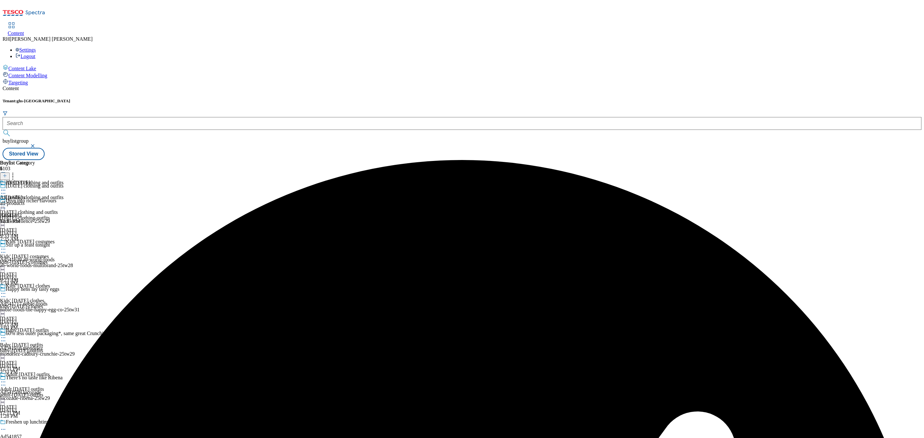
click at [4, 205] on circle at bounding box center [3, 205] width 1 height 1
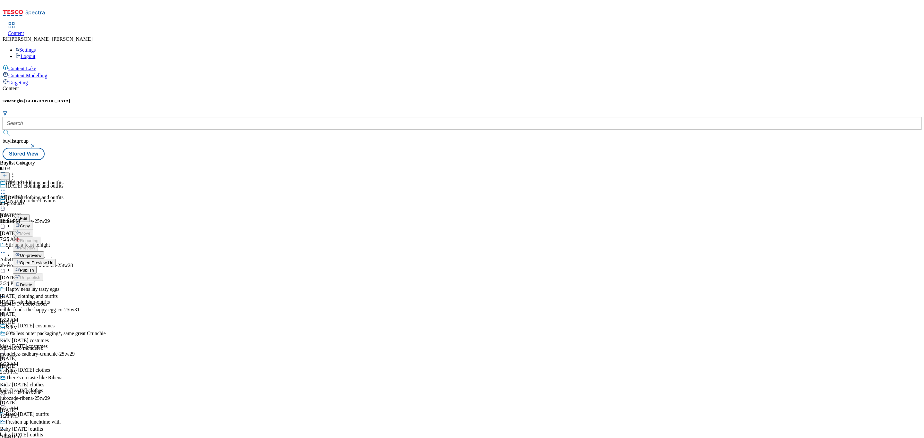
click at [34, 268] on span "Publish" at bounding box center [27, 270] width 14 height 5
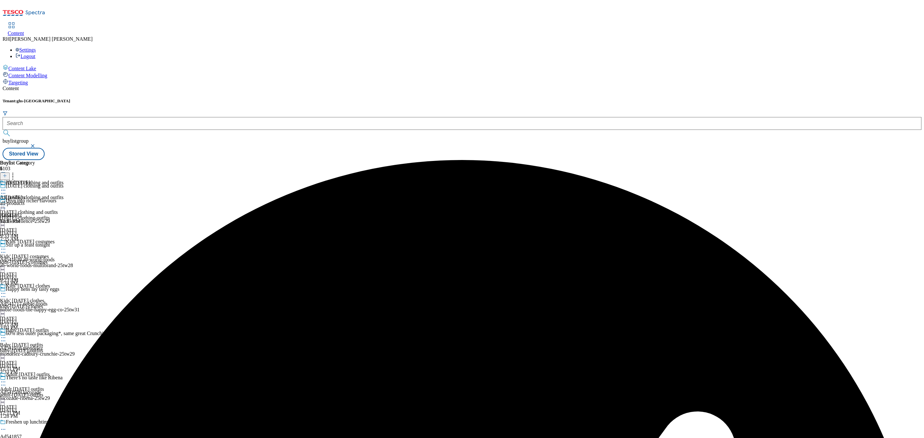
click at [64, 260] on div "kids-halloween-costumes" at bounding box center [32, 263] width 64 height 6
click at [35, 201] on div "all-products" at bounding box center [17, 204] width 35 height 6
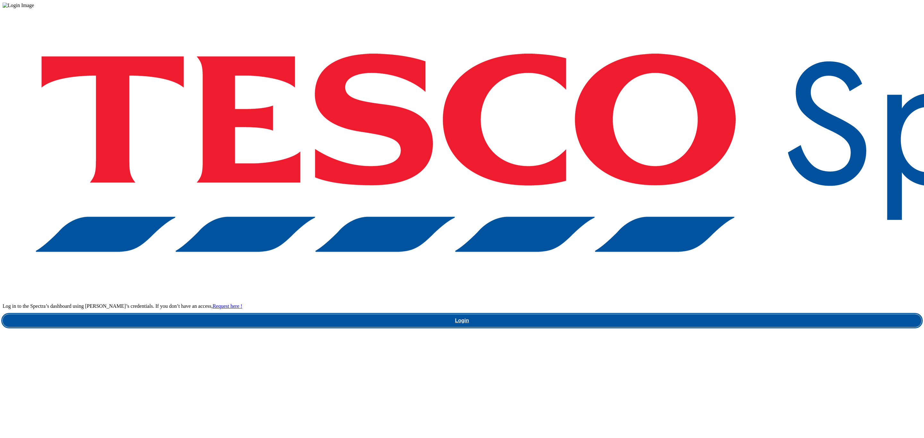
click at [698, 314] on link "Login" at bounding box center [462, 320] width 919 height 13
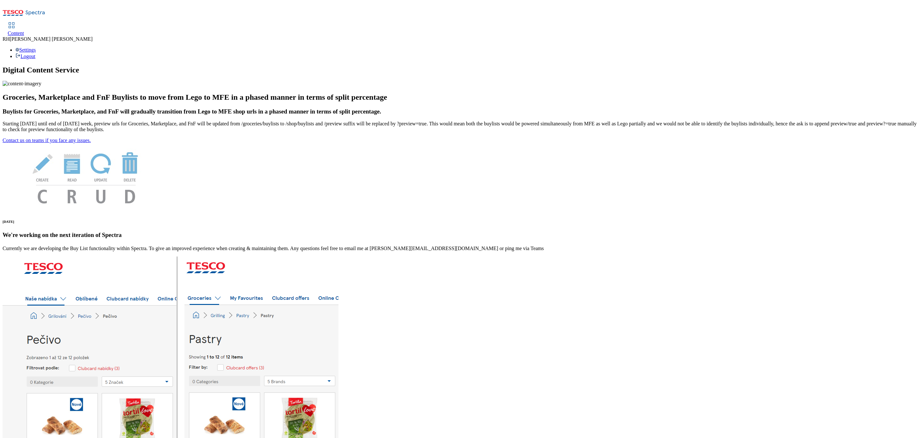
click at [24, 30] on span "Content" at bounding box center [16, 32] width 16 height 5
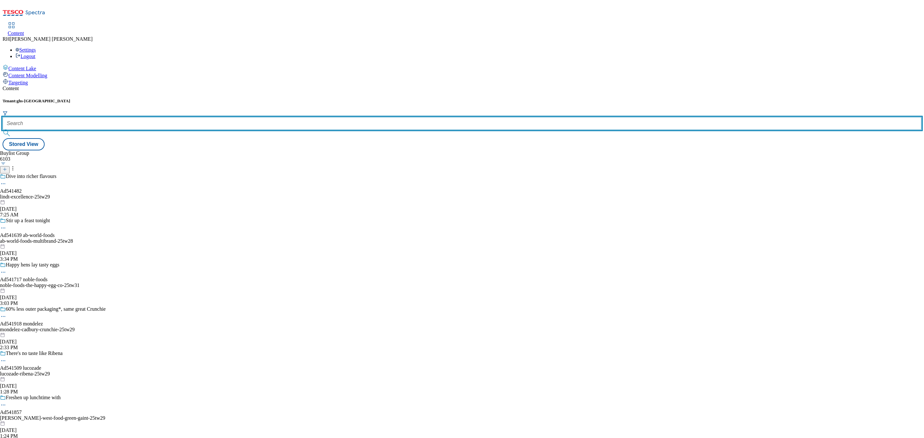
click at [140, 117] on input "text" at bounding box center [462, 123] width 919 height 13
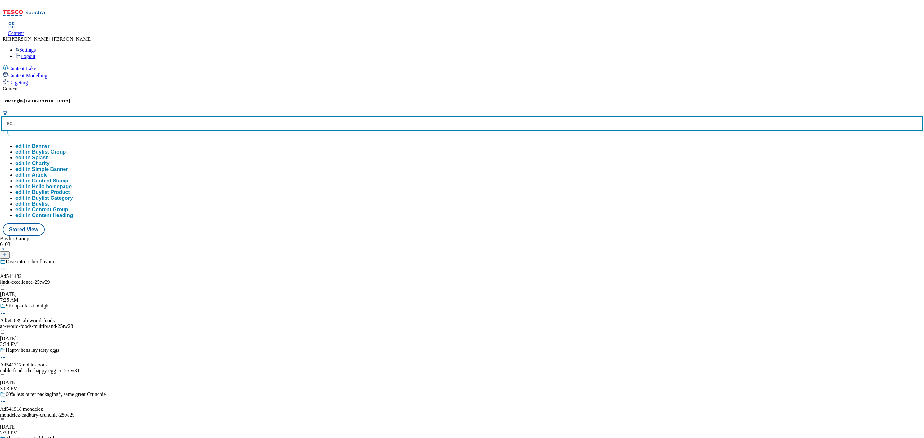
type input "edit"
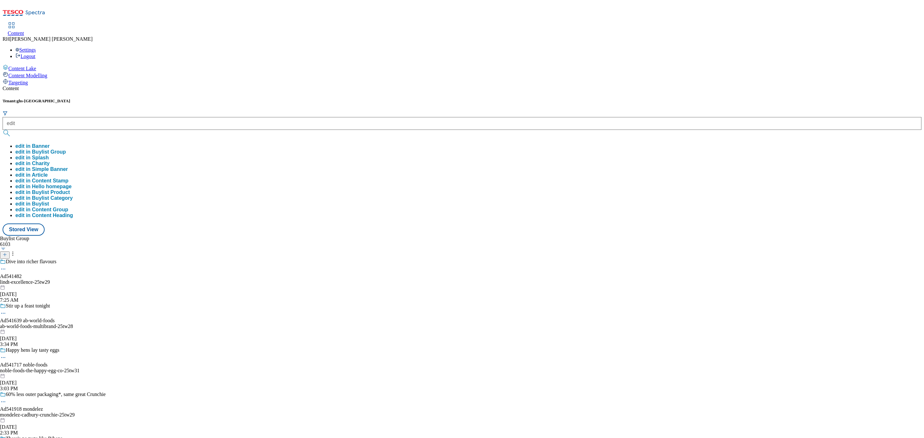
click at [66, 149] on button "edit in Buylist Group" at bounding box center [40, 152] width 50 height 6
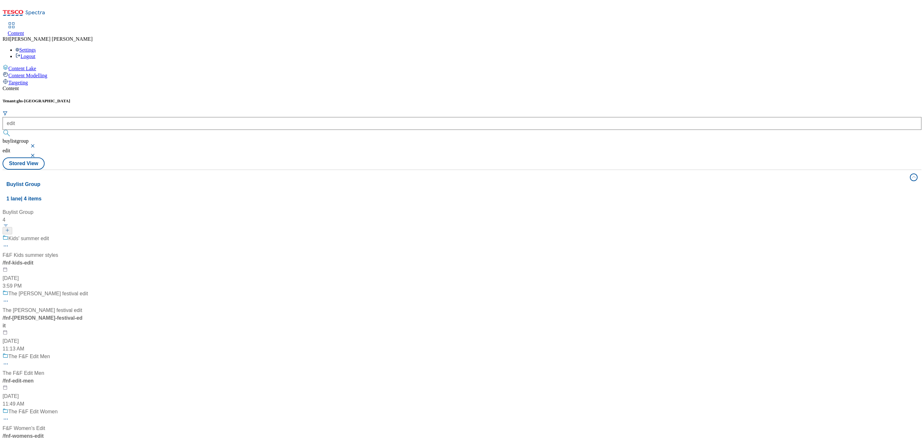
scroll to position [115, 0]
click at [88, 408] on div "The F&F Edit Women" at bounding box center [45, 416] width 85 height 17
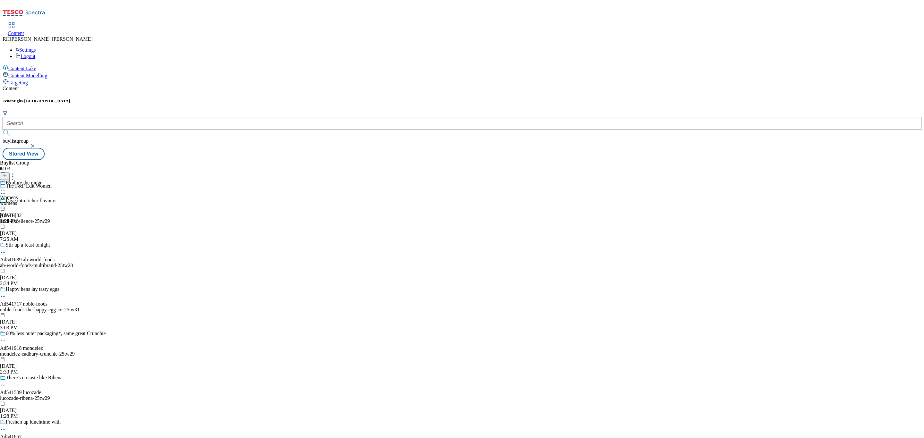
click at [42, 180] on div "Explore the range Womens womens [DATE] 1:25 PM" at bounding box center [21, 202] width 42 height 44
click at [52, 201] on div "all-products" at bounding box center [26, 204] width 52 height 6
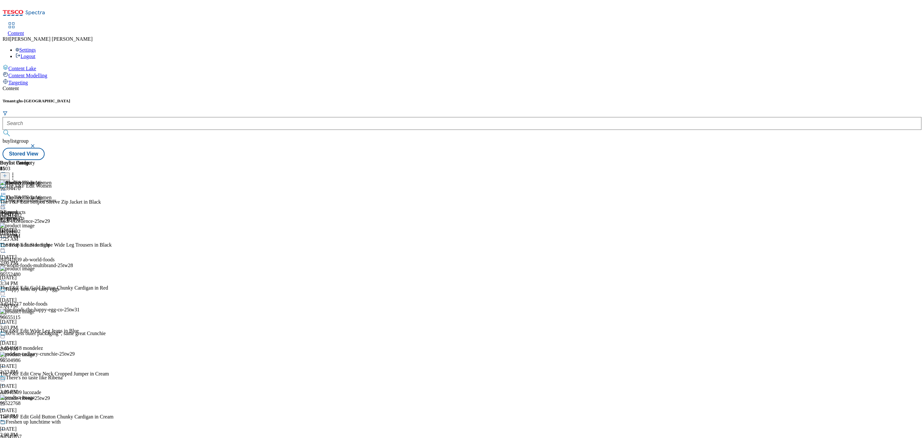
click at [7, 174] on icon at bounding box center [5, 176] width 4 height 4
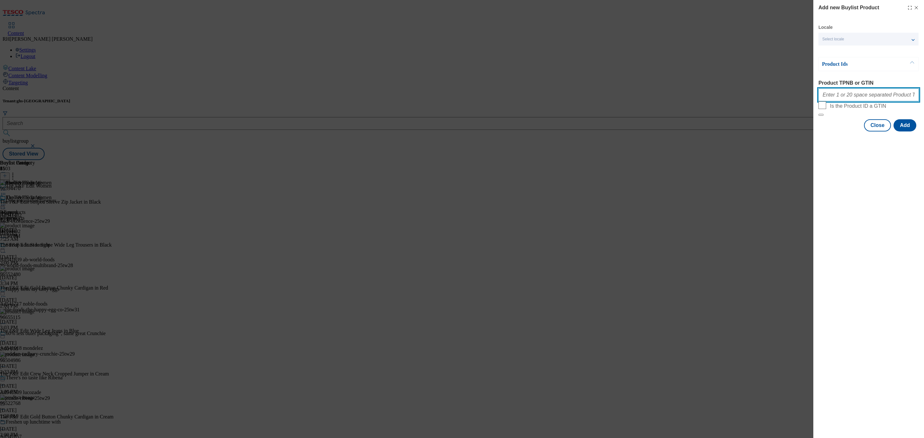
click at [870, 98] on input "Product TPNB or GTIN" at bounding box center [868, 95] width 100 height 13
paste input "96504970 96798182 96668152 96595214 96504871 96845674 96866672 96919294 9684139…"
type input "96504970 96798182 96668152 96595214 96504871 96845674 96866672 96919294 9684139…"
click at [904, 132] on button "Add" at bounding box center [904, 125] width 23 height 12
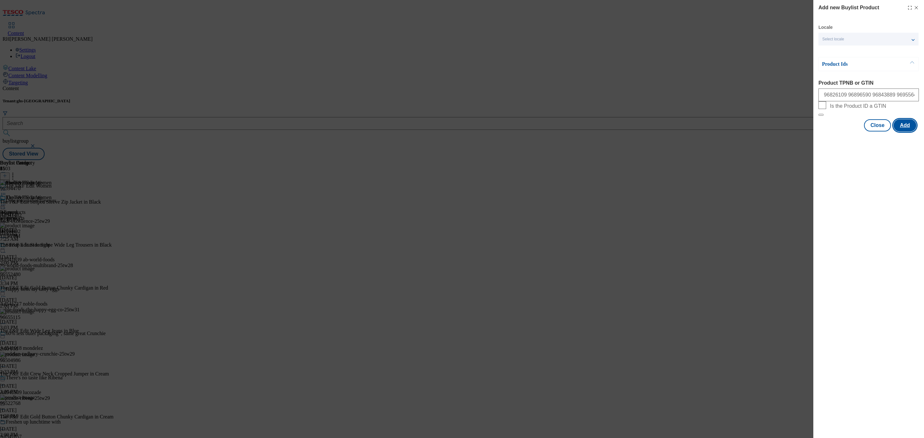
scroll to position [0, 0]
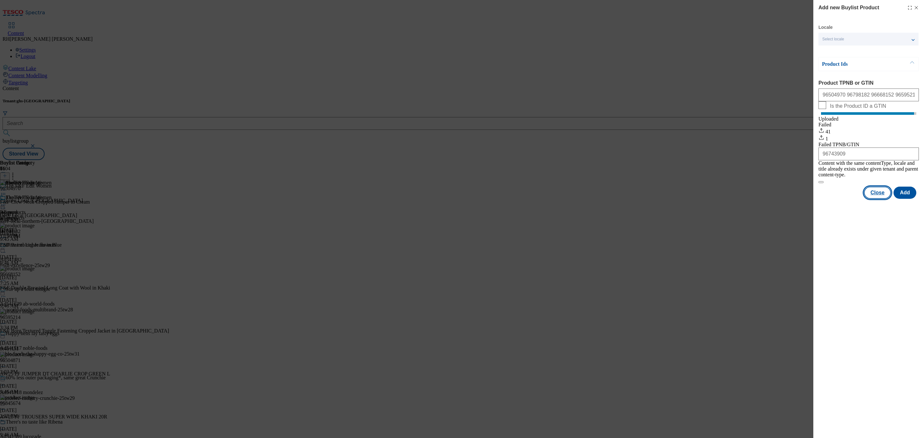
click at [879, 193] on button "Close" at bounding box center [877, 193] width 27 height 12
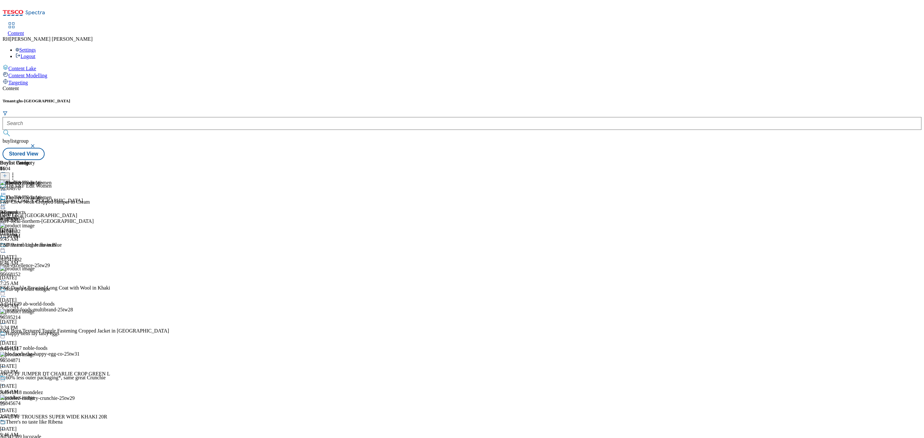
scroll to position [1426, 0]
click at [6, 202] on icon at bounding box center [3, 205] width 6 height 6
click at [27, 216] on span "Edit" at bounding box center [23, 218] width 7 height 5
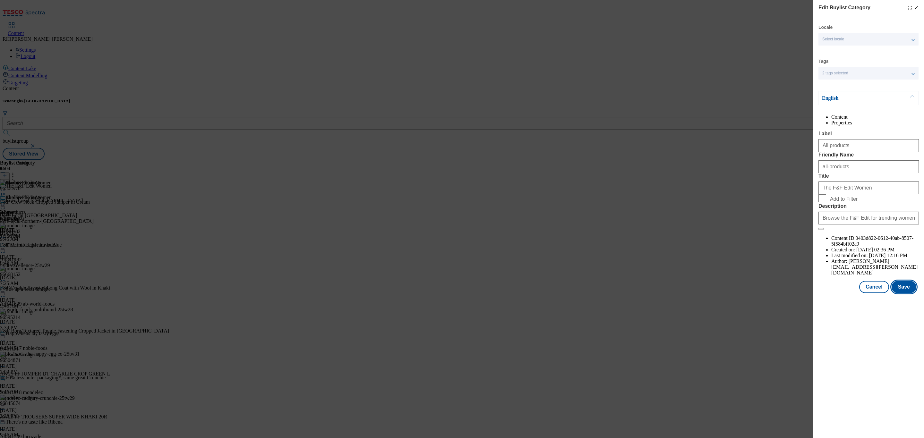
click at [908, 293] on button "Save" at bounding box center [904, 287] width 25 height 12
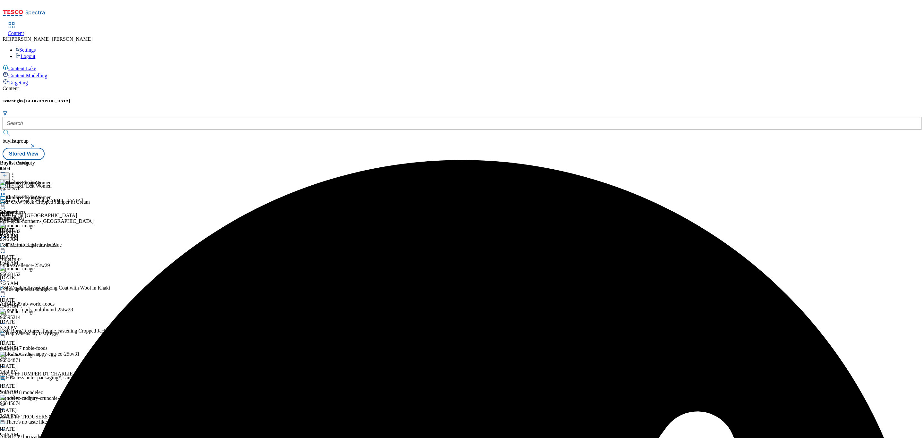
click at [6, 202] on icon at bounding box center [3, 205] width 6 height 6
click at [35, 246] on span "Preview" at bounding box center [27, 248] width 15 height 5
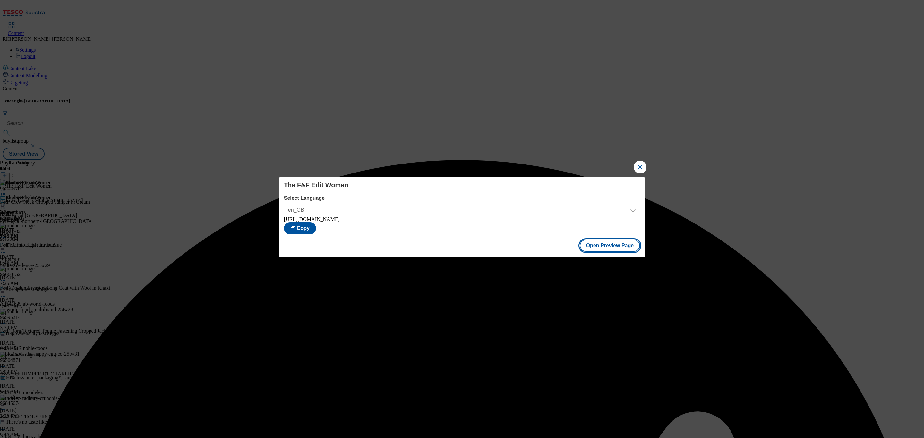
click at [606, 249] on button "Open Preview Page" at bounding box center [610, 246] width 61 height 12
click at [638, 165] on button "Close Modal" at bounding box center [640, 167] width 13 height 13
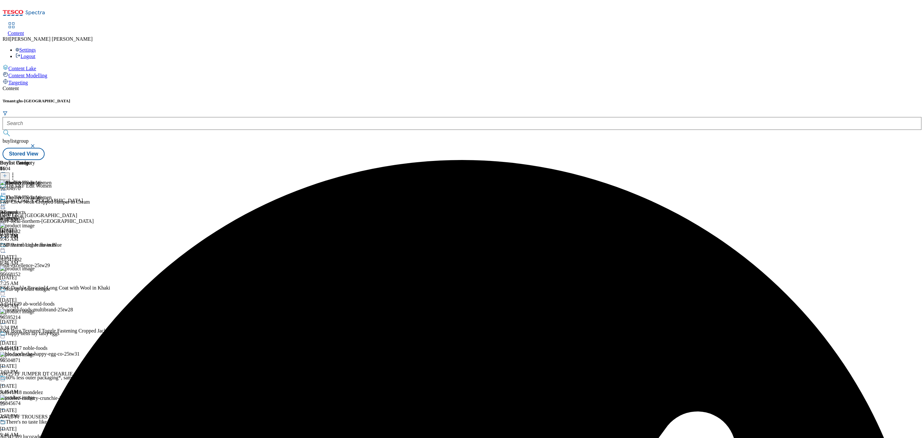
click at [6, 202] on icon at bounding box center [3, 205] width 6 height 6
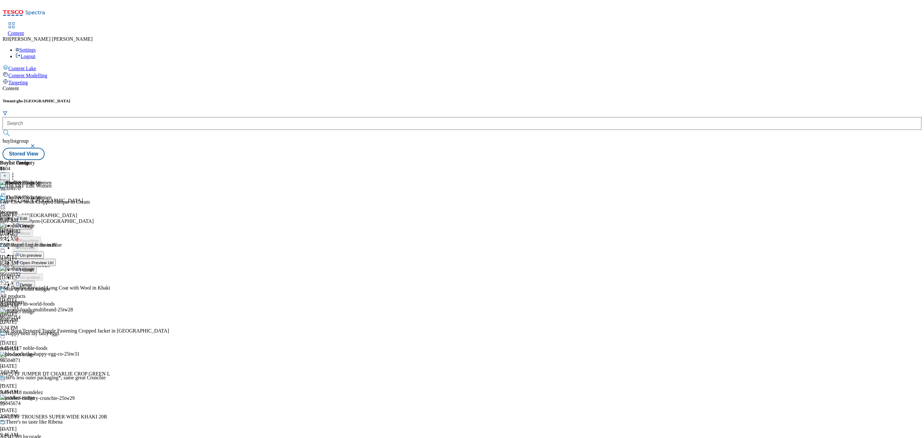
click at [37, 266] on button "Publish" at bounding box center [25, 269] width 24 height 7
